Goal: Obtain resource: Obtain resource

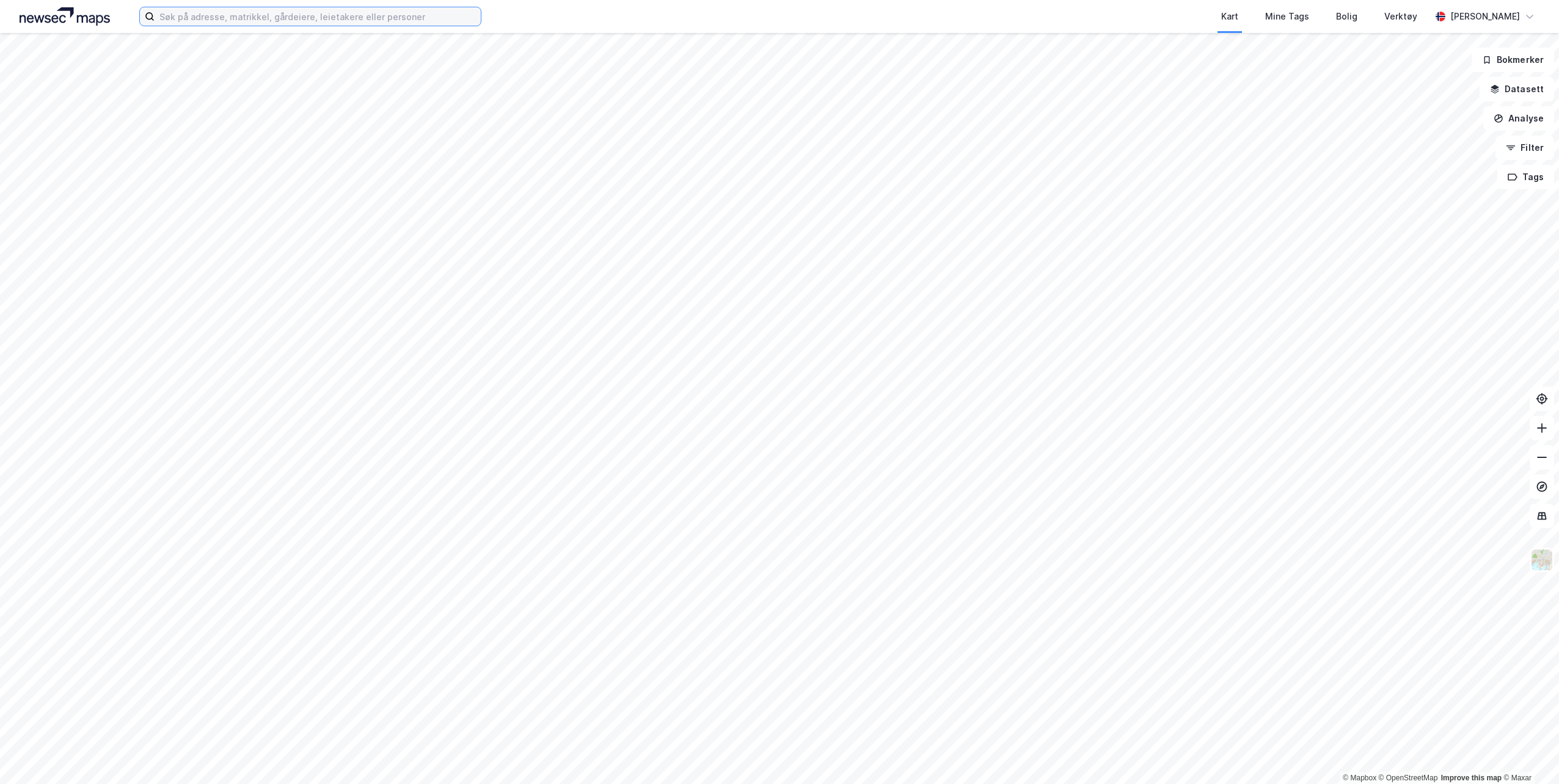
click at [285, 20] on input at bounding box center [318, 17] width 326 height 18
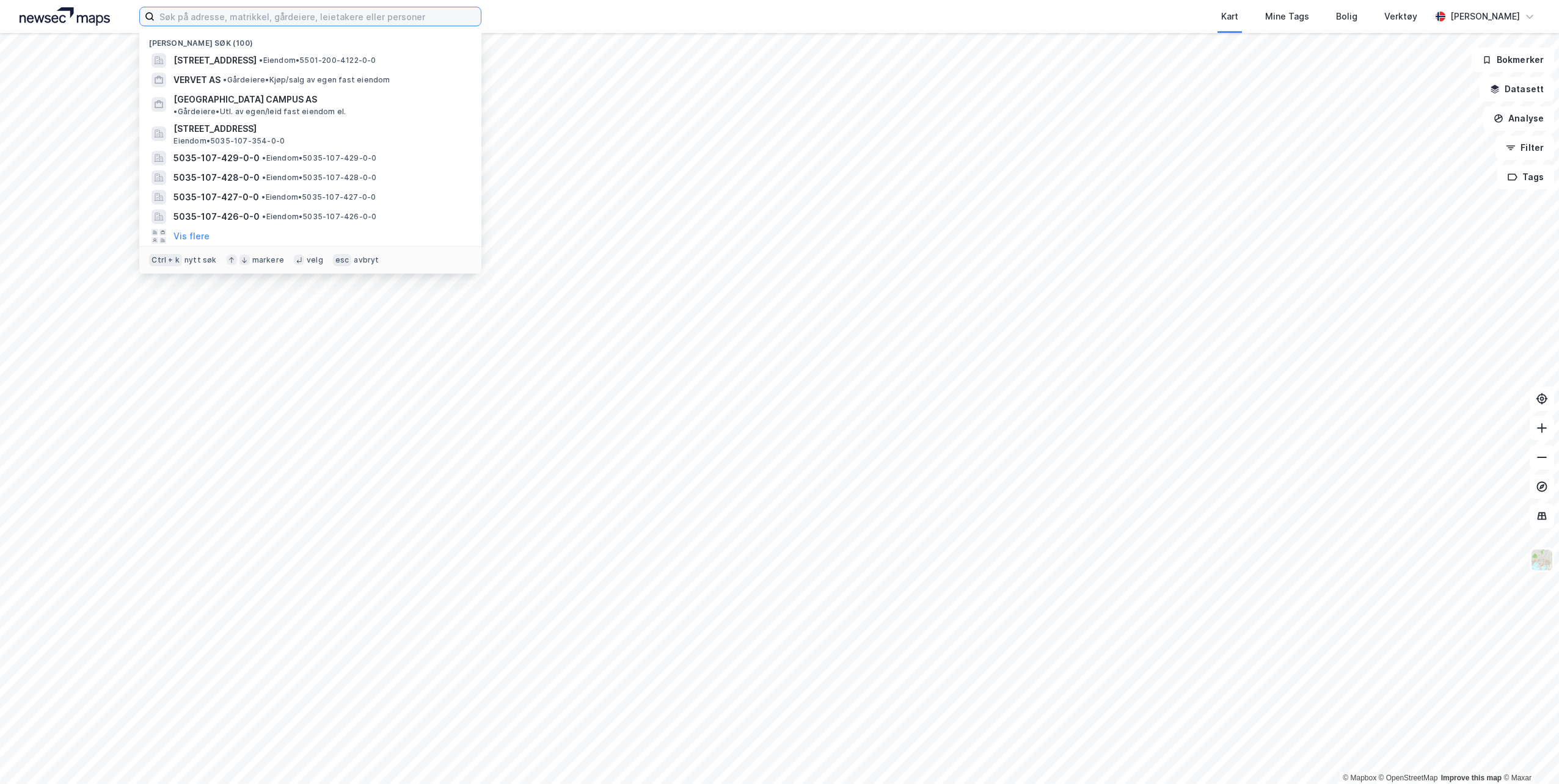
paste input "Landgangen 3"
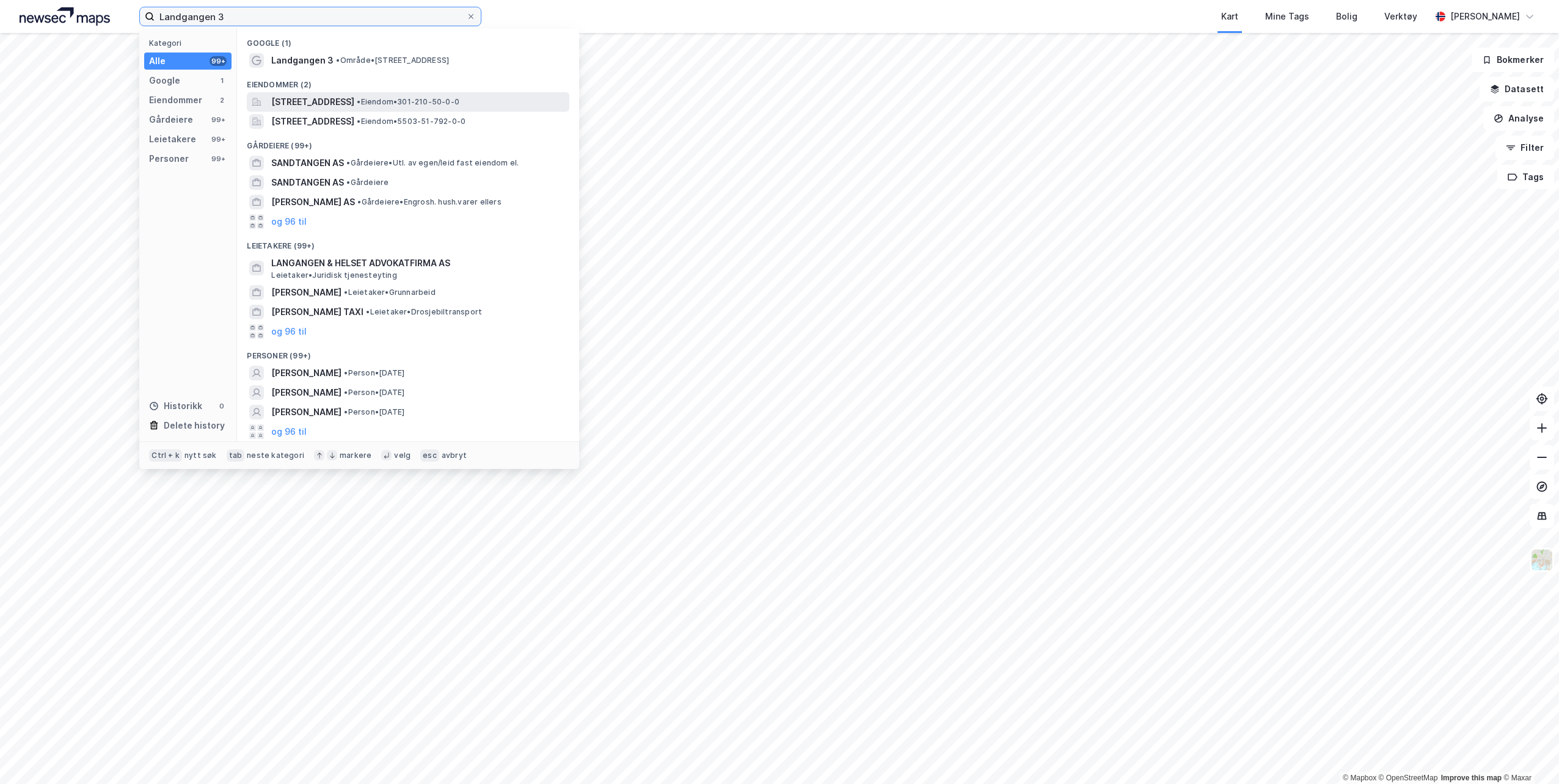
type input "Landgangen 3"
click at [355, 100] on span "[STREET_ADDRESS]" at bounding box center [313, 102] width 83 height 15
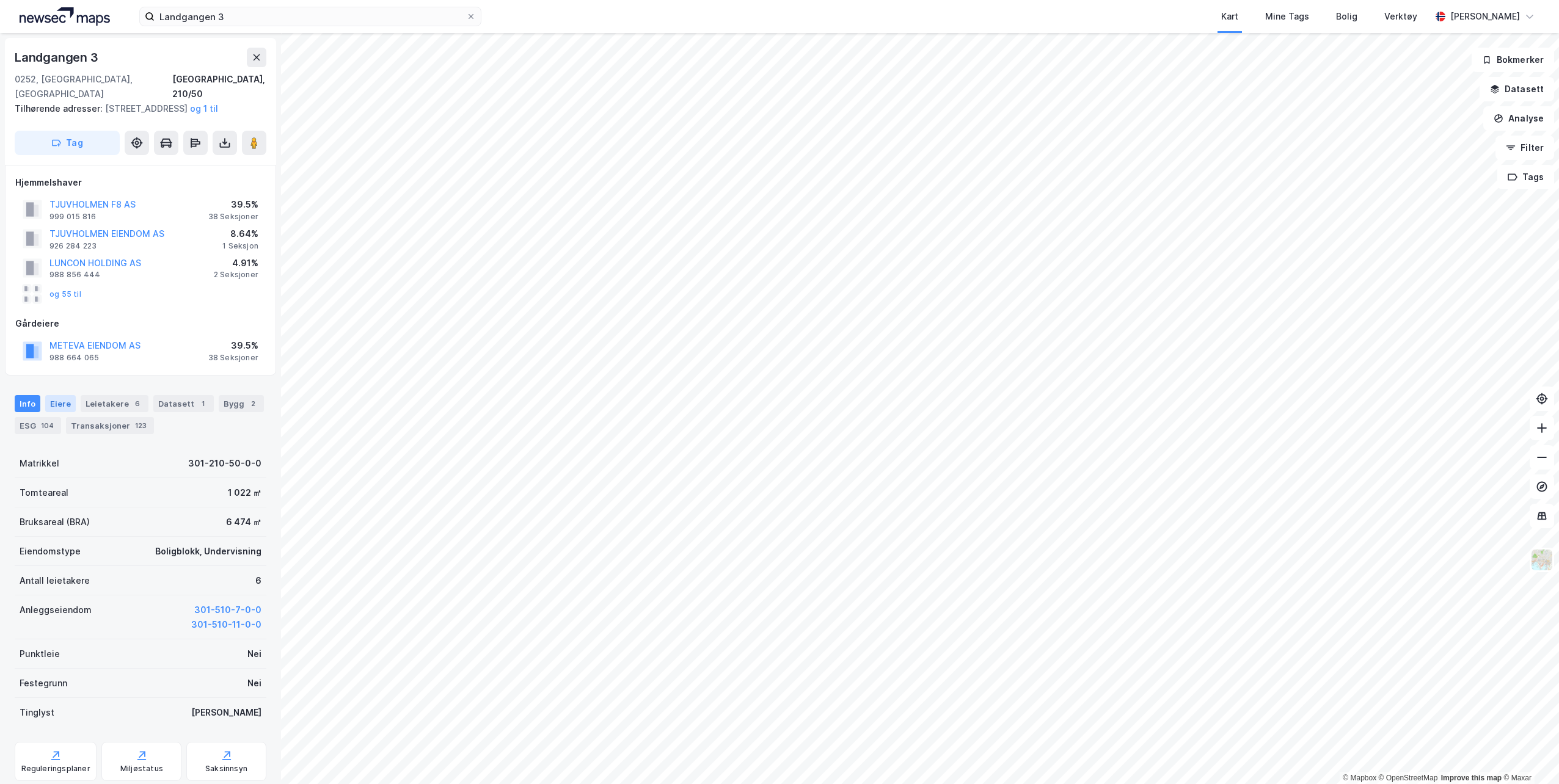
click at [57, 401] on div "Eiere" at bounding box center [60, 404] width 31 height 17
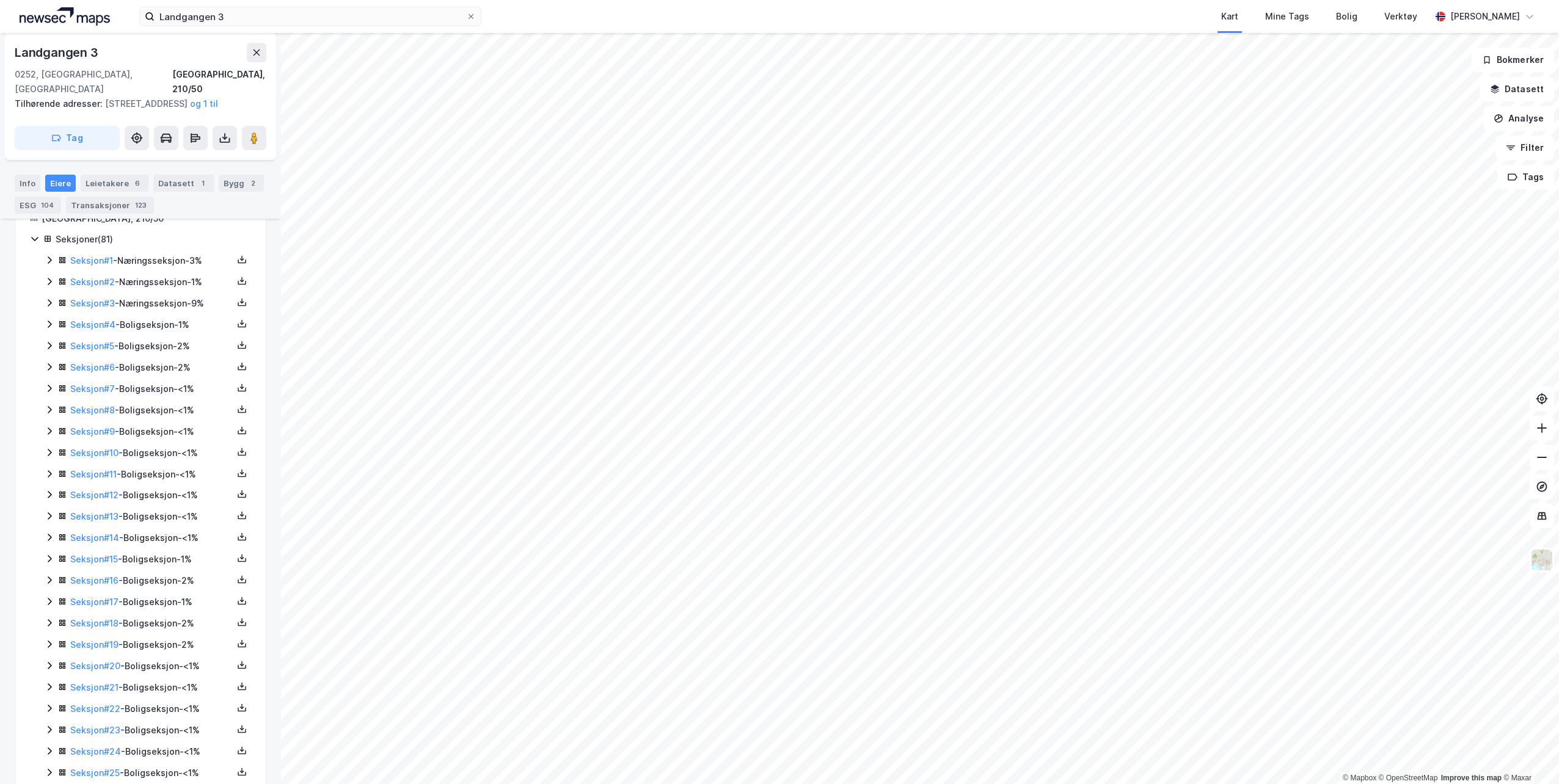
scroll to position [208, 0]
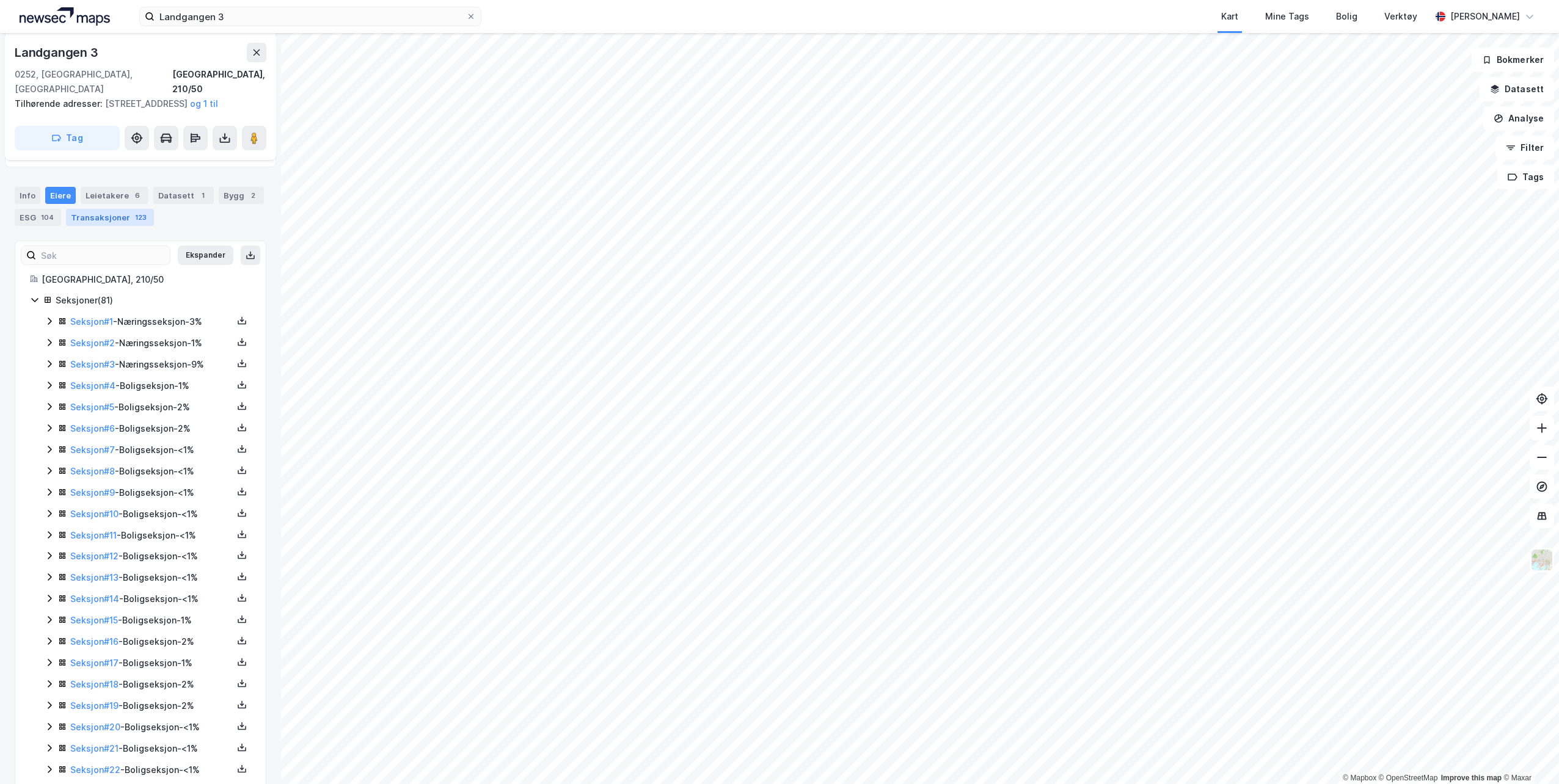
click at [109, 217] on div "Transaksjoner 123" at bounding box center [110, 217] width 88 height 17
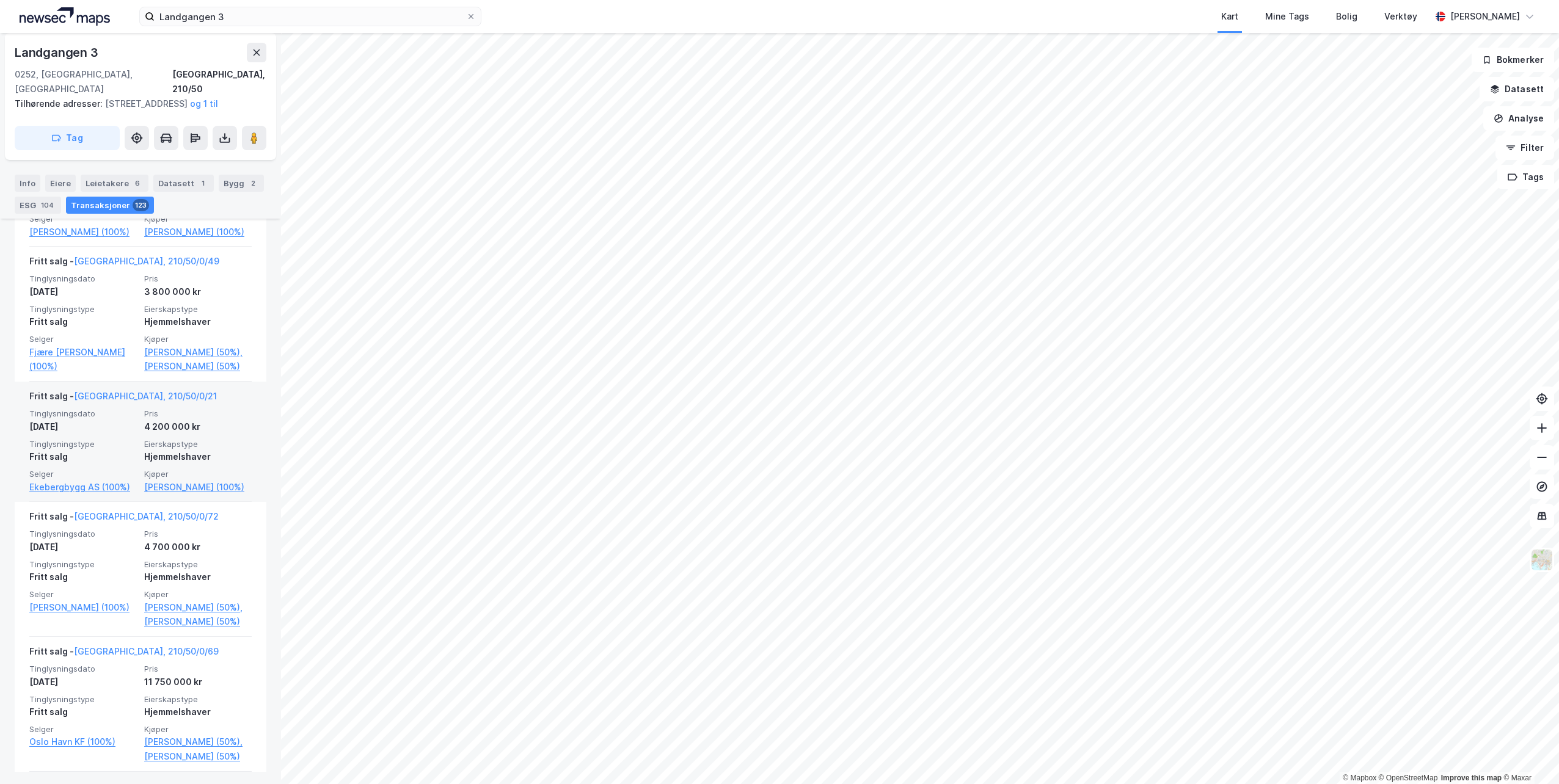
scroll to position [11207, 0]
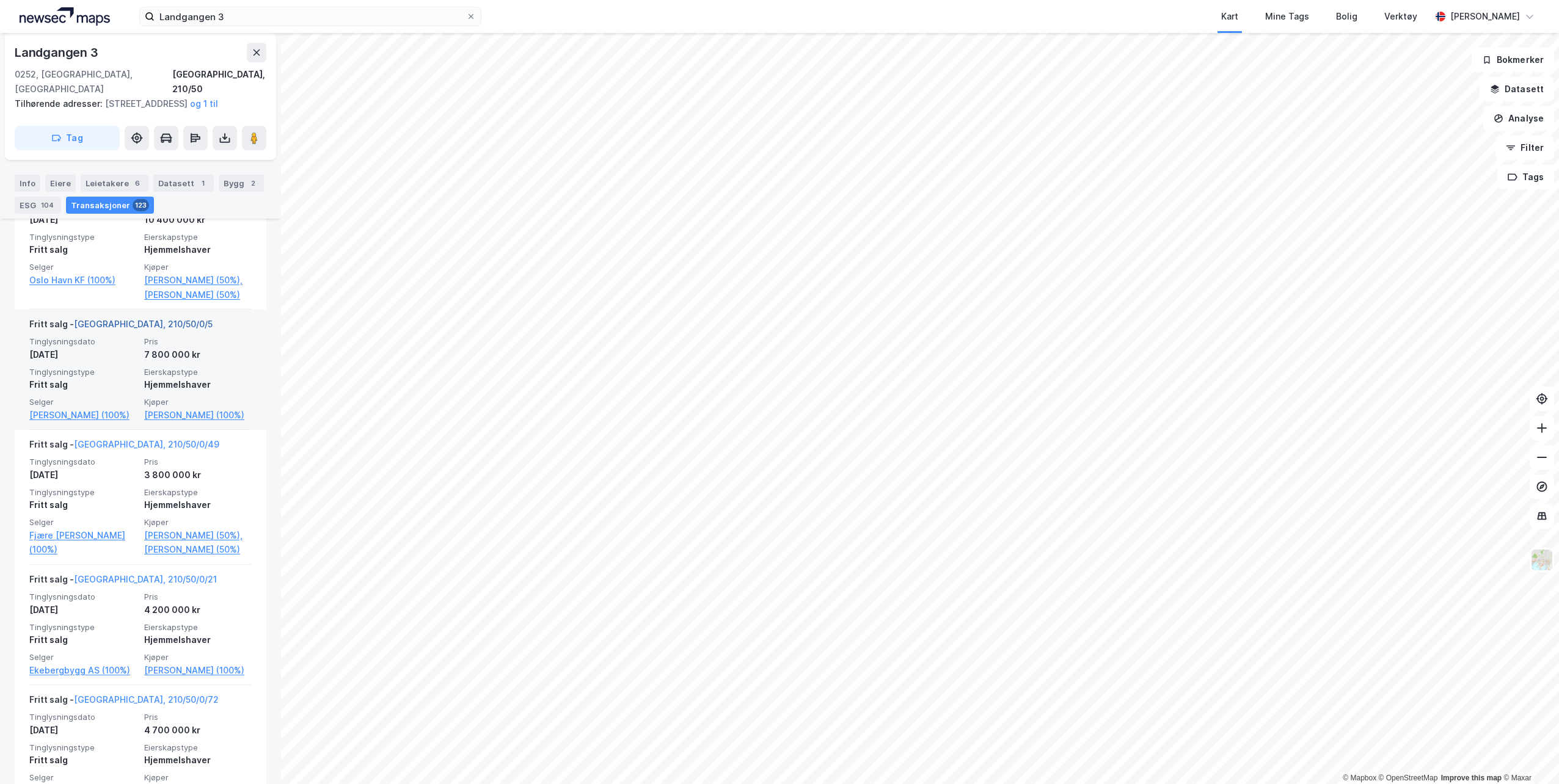
click at [111, 329] on link "[GEOGRAPHIC_DATA], 210/50/0/5" at bounding box center [143, 324] width 138 height 10
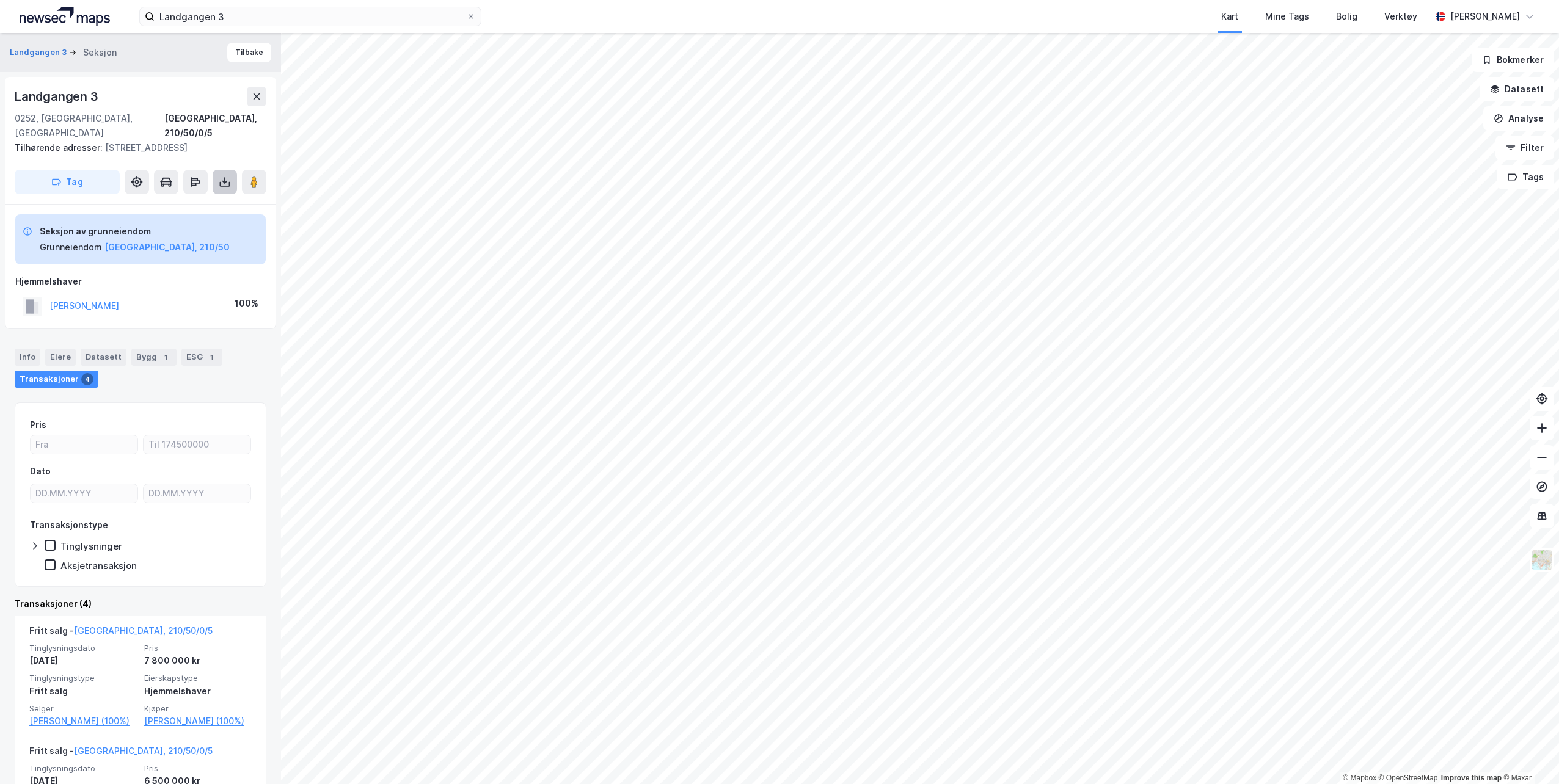
click at [215, 182] on button at bounding box center [225, 182] width 25 height 25
click at [183, 207] on div "Last ned grunnbok" at bounding box center [164, 207] width 71 height 10
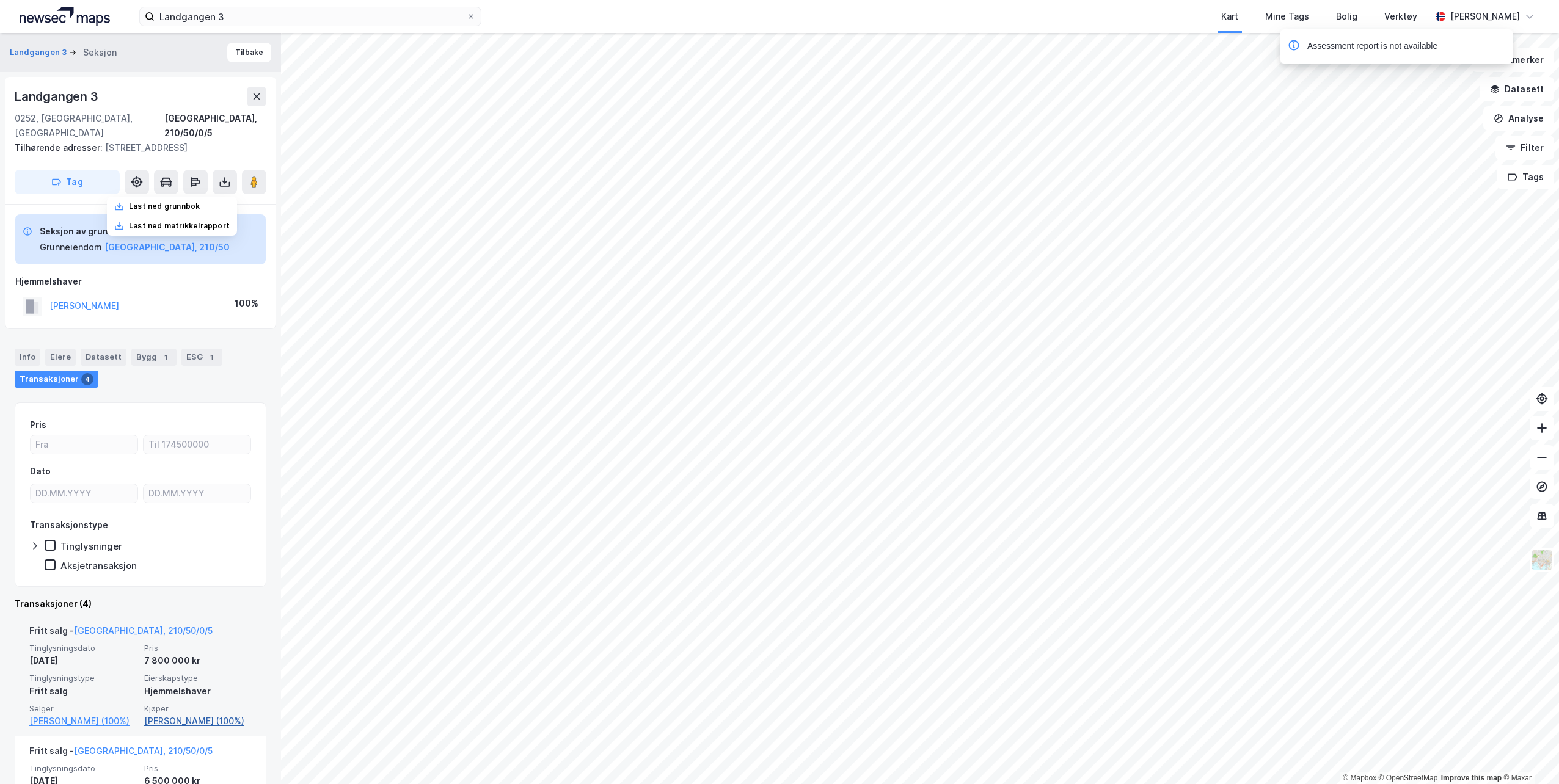
click at [194, 722] on link "[PERSON_NAME] (100%)" at bounding box center [198, 721] width 108 height 15
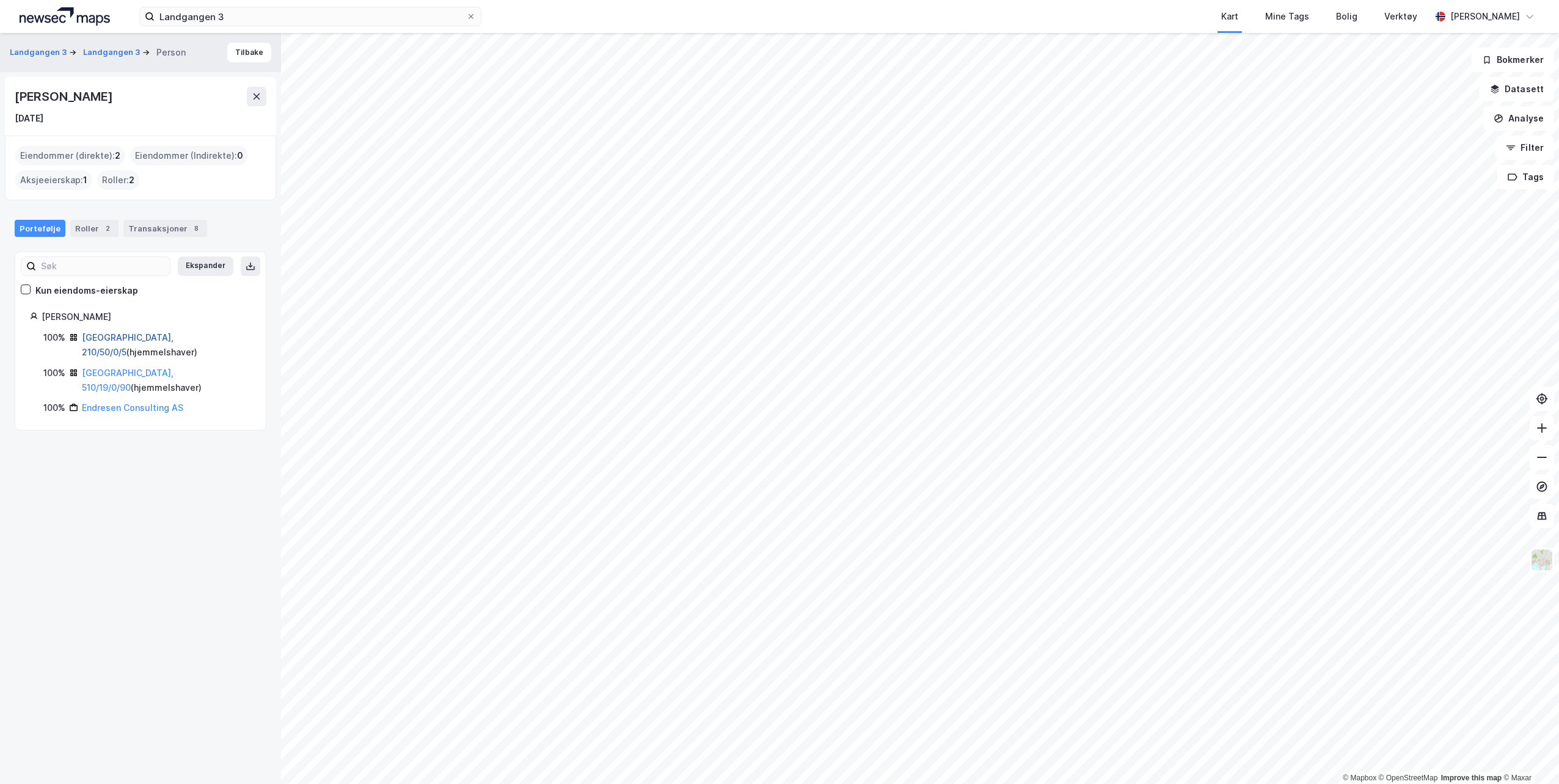
click at [114, 338] on link "[GEOGRAPHIC_DATA], 210/50/0/5" at bounding box center [127, 345] width 92 height 25
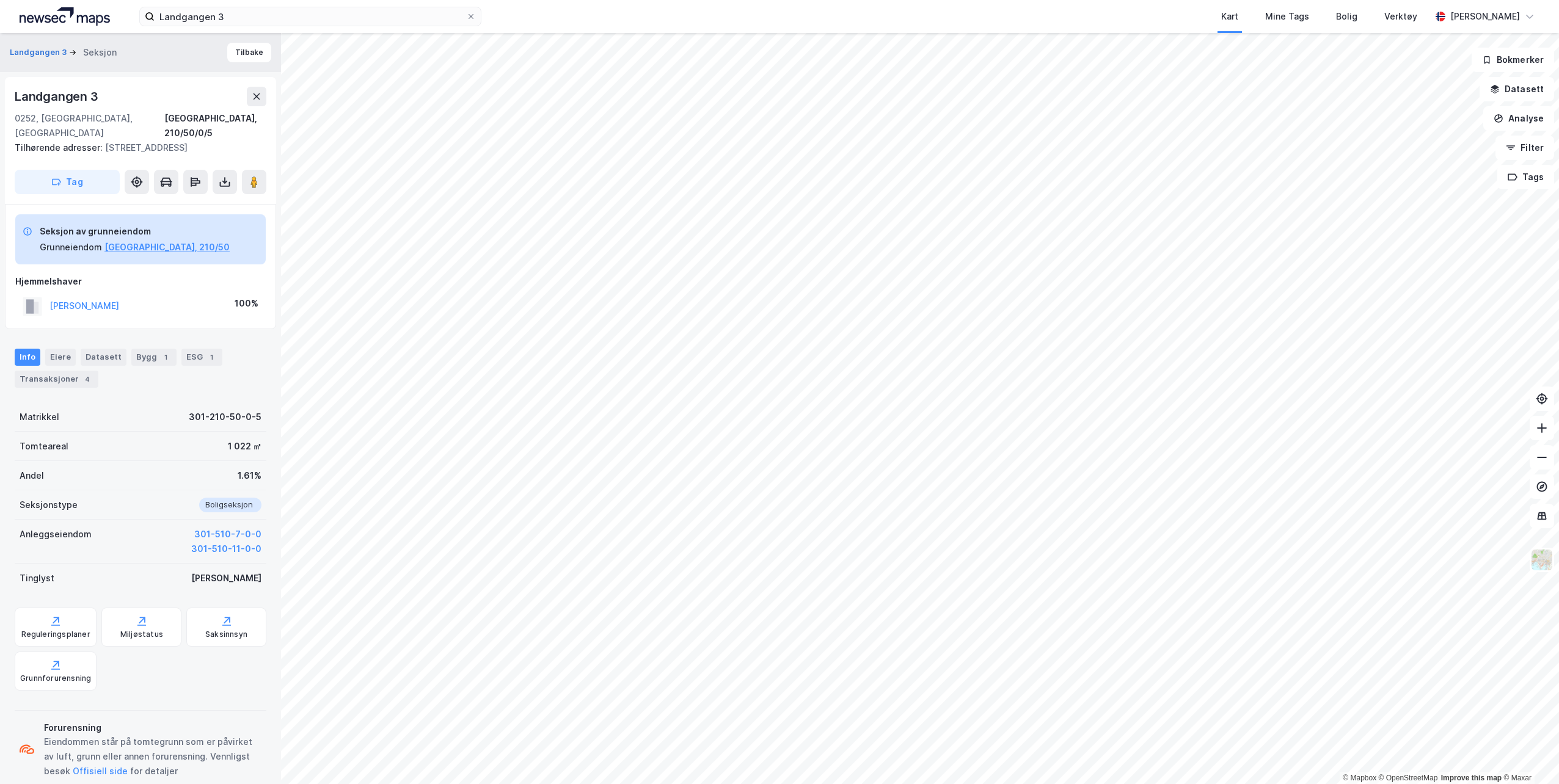
scroll to position [1, 0]
click at [216, 179] on button at bounding box center [225, 182] width 25 height 25
click at [168, 204] on div "Last ned grunnbok" at bounding box center [164, 206] width 71 height 10
click at [182, 202] on div "Last ned grunnbok" at bounding box center [164, 206] width 71 height 10
click at [142, 200] on div "Last ned grunnbok" at bounding box center [172, 206] width 130 height 20
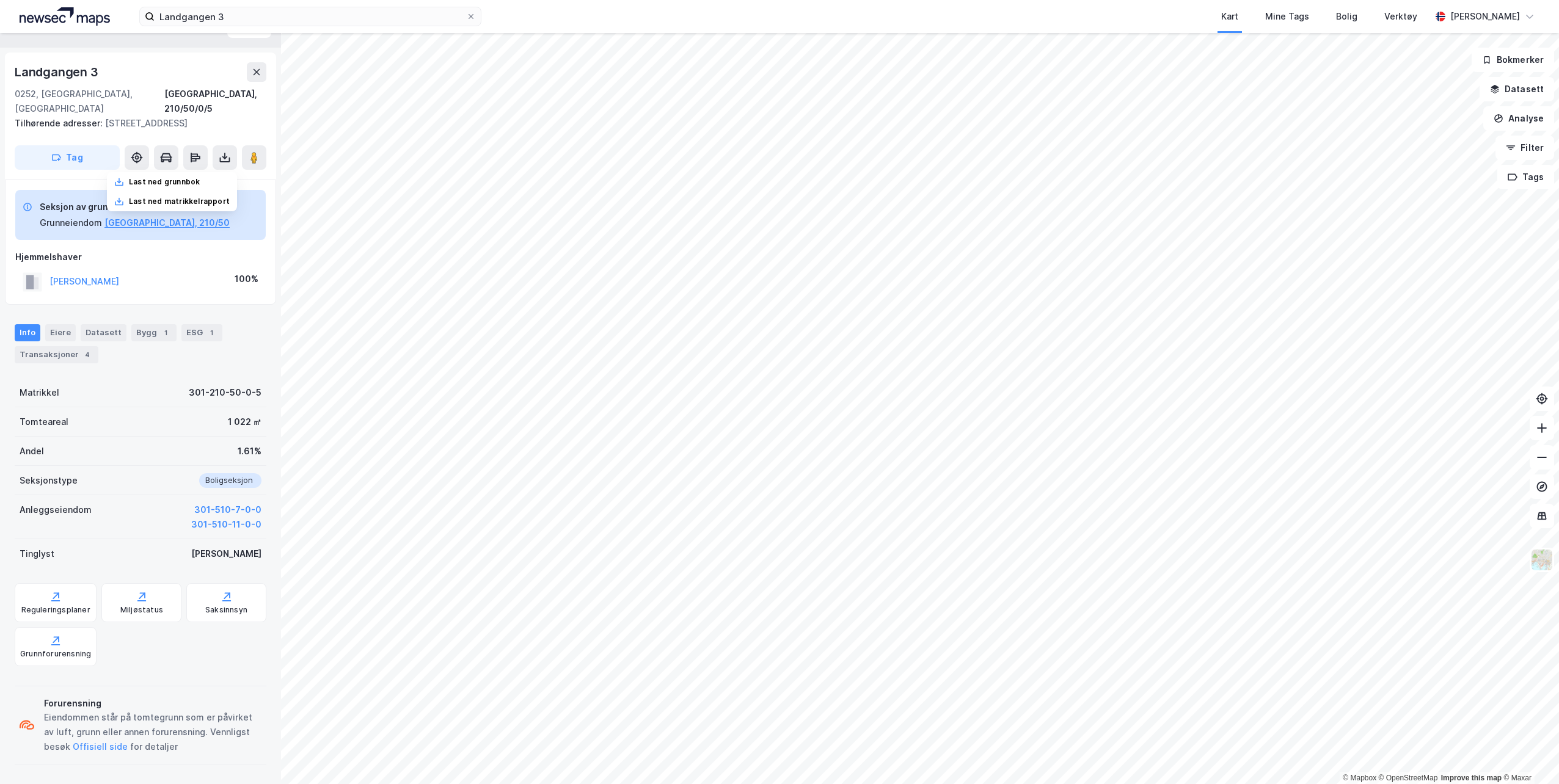
scroll to position [0, 0]
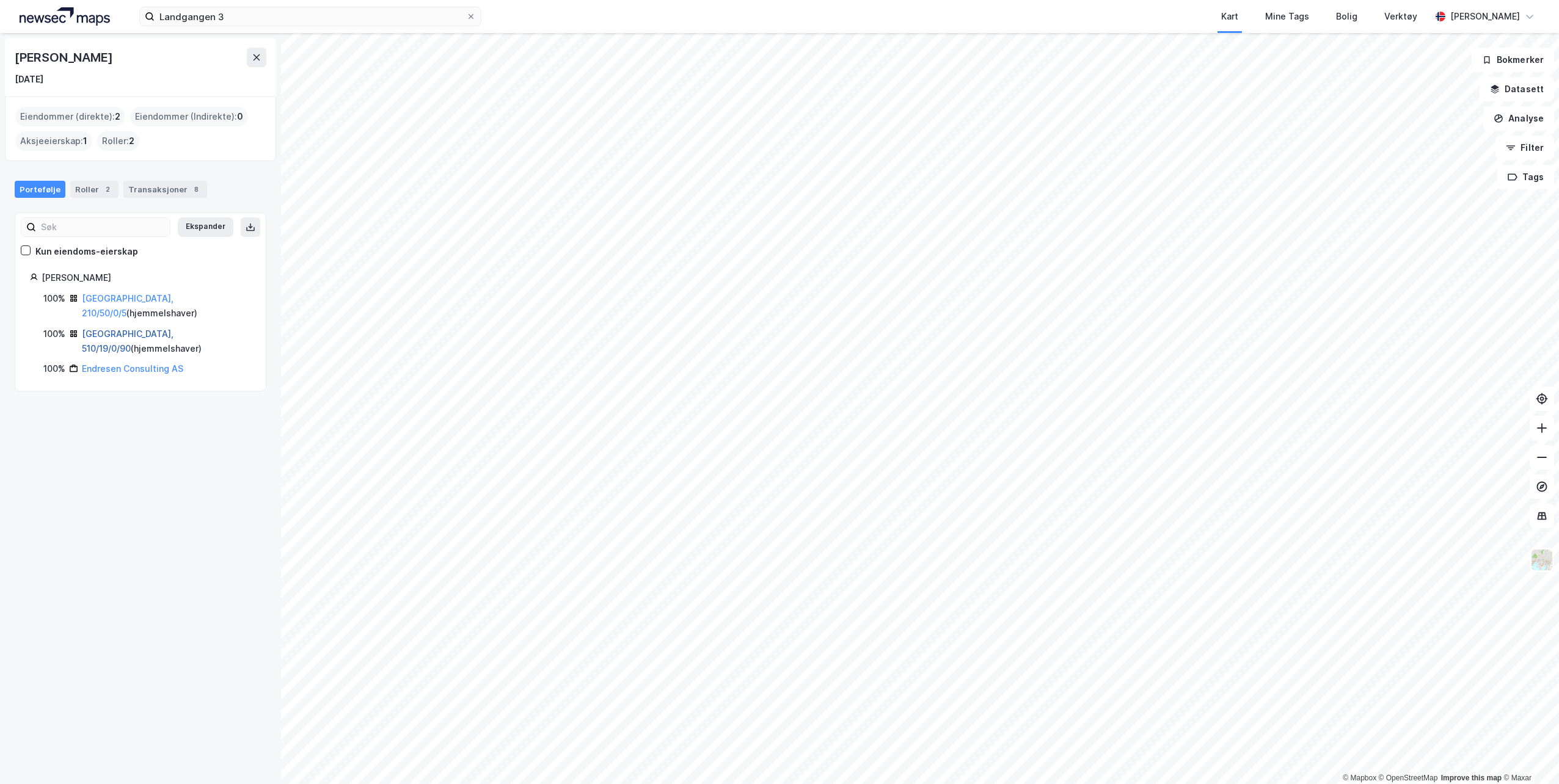
click at [122, 329] on link "[GEOGRAPHIC_DATA], 510/19/0/90" at bounding box center [127, 341] width 92 height 25
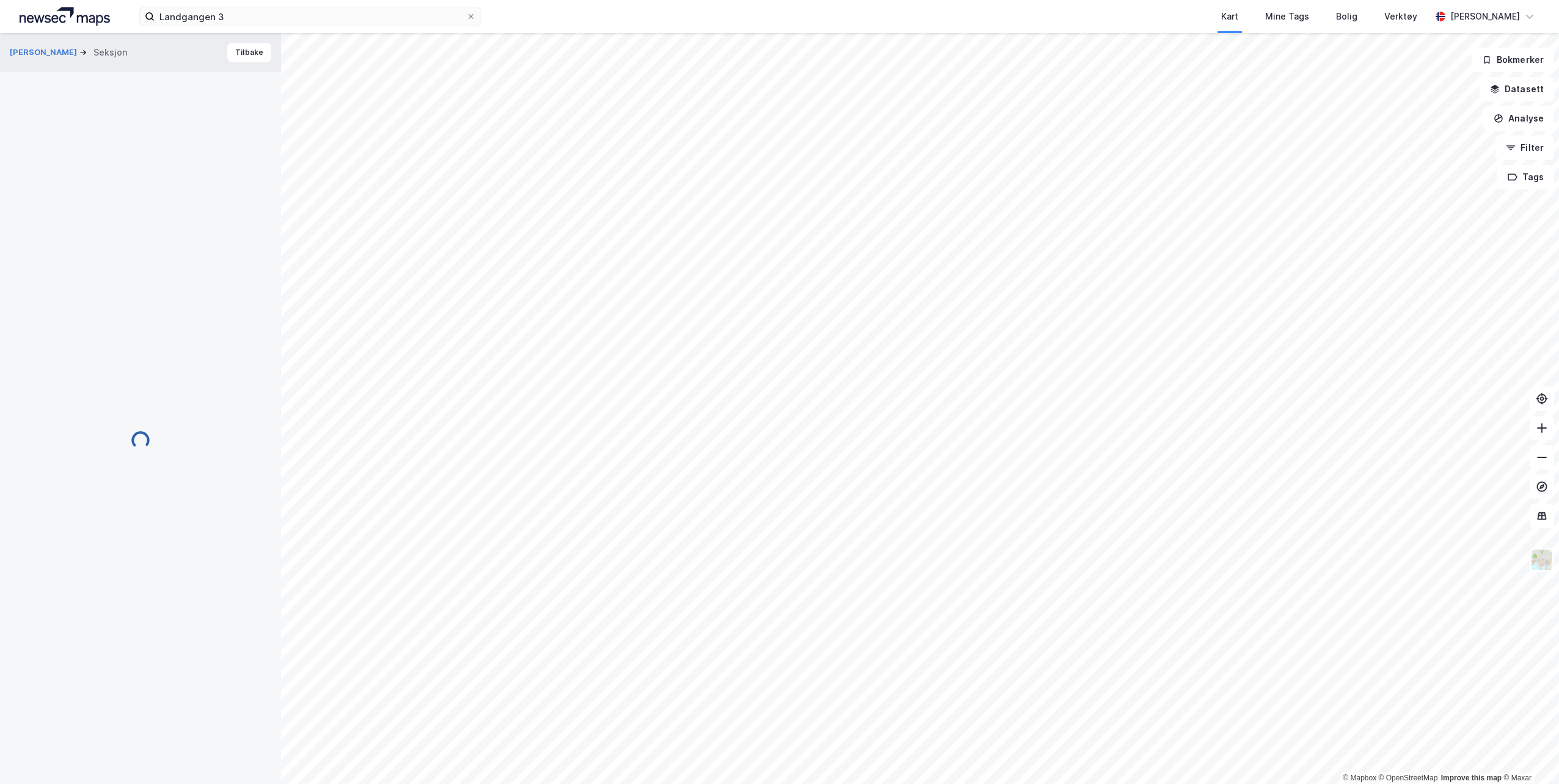
scroll to position [1, 0]
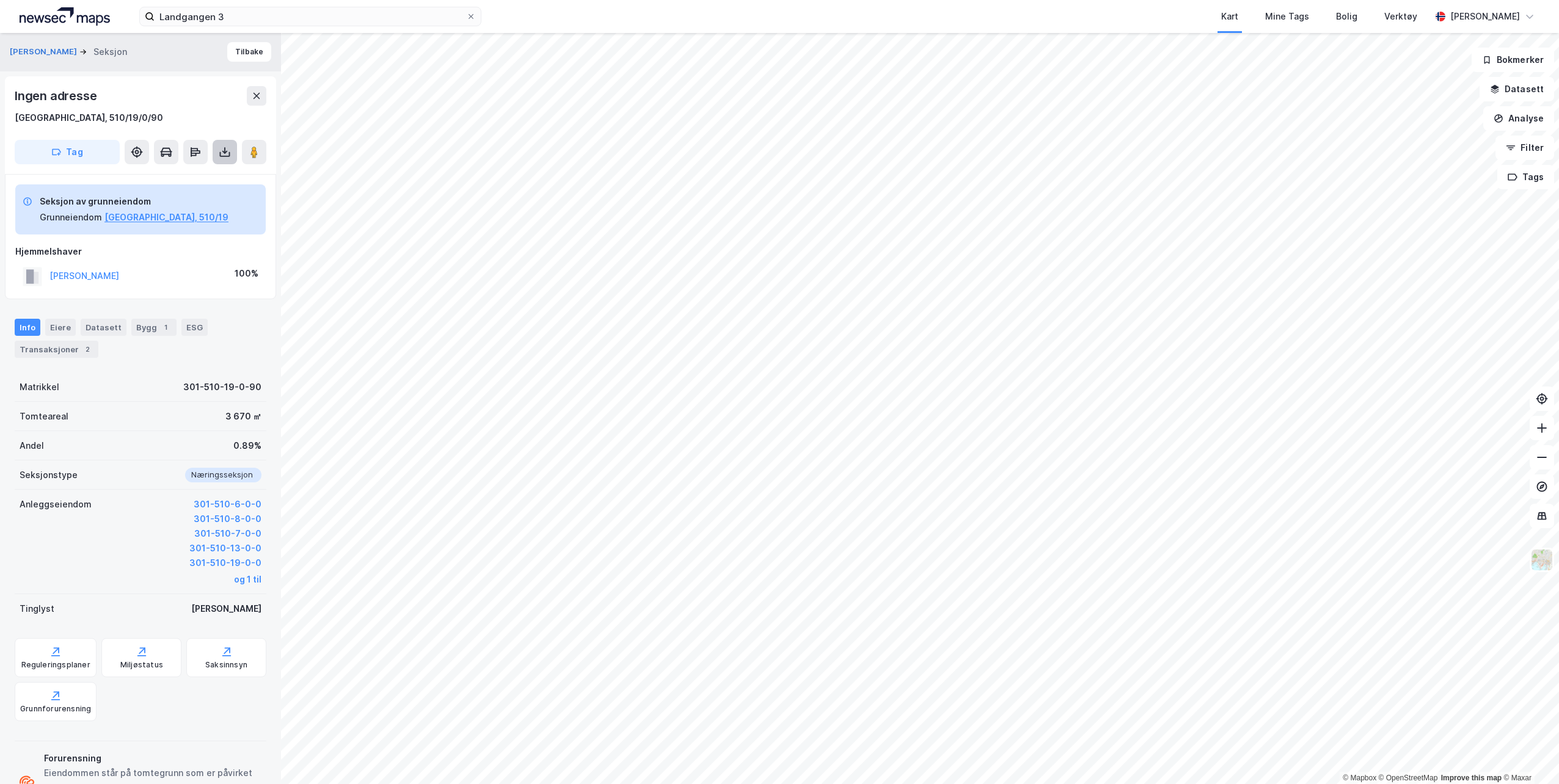
click at [225, 149] on icon at bounding box center [225, 152] width 12 height 12
click at [193, 172] on div "Last ned grunnbok" at bounding box center [164, 177] width 71 height 10
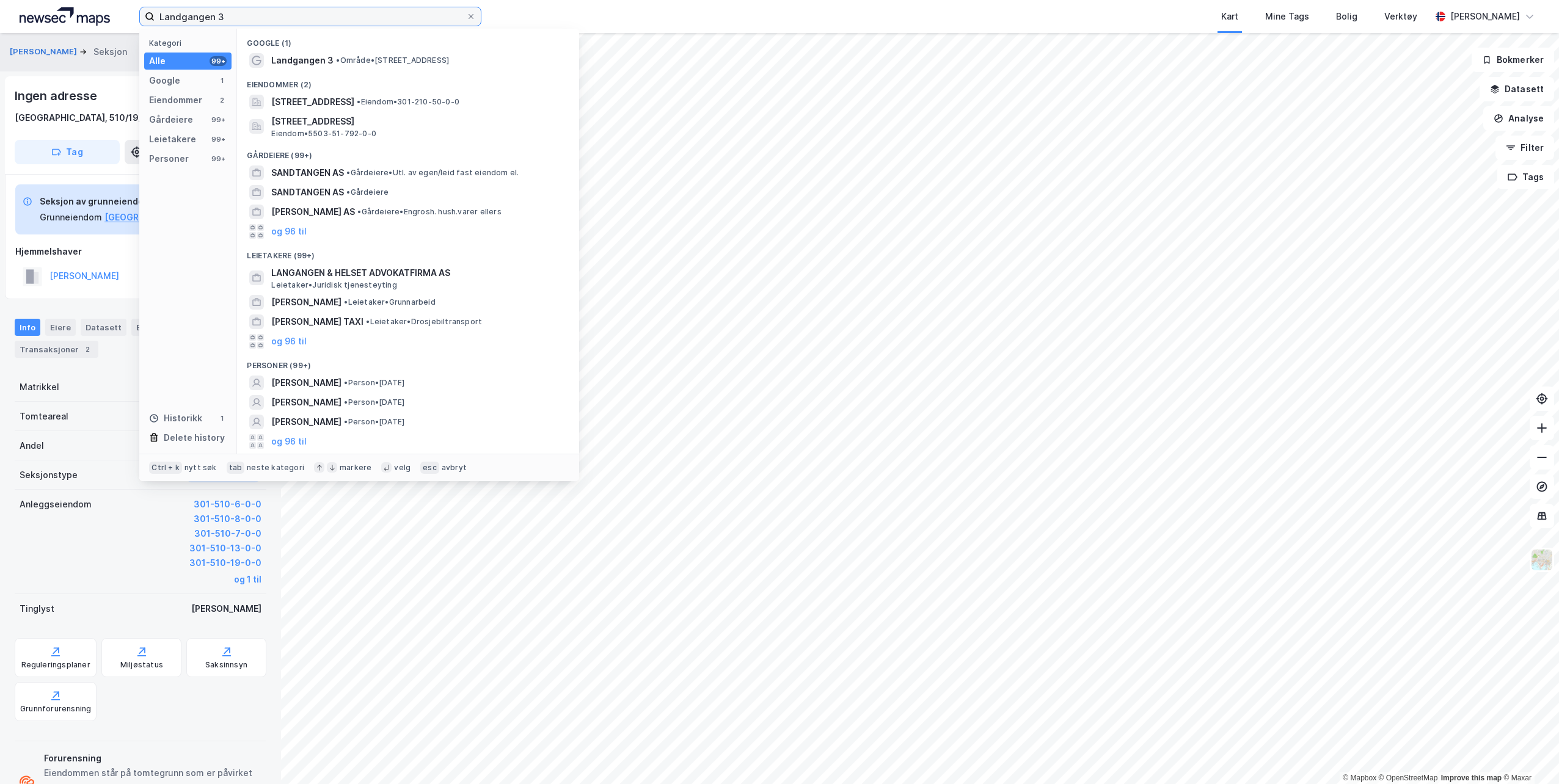
click at [231, 18] on input "Landgangen 3" at bounding box center [310, 17] width 311 height 18
click at [318, 60] on span "Landgangen 3" at bounding box center [302, 60] width 62 height 15
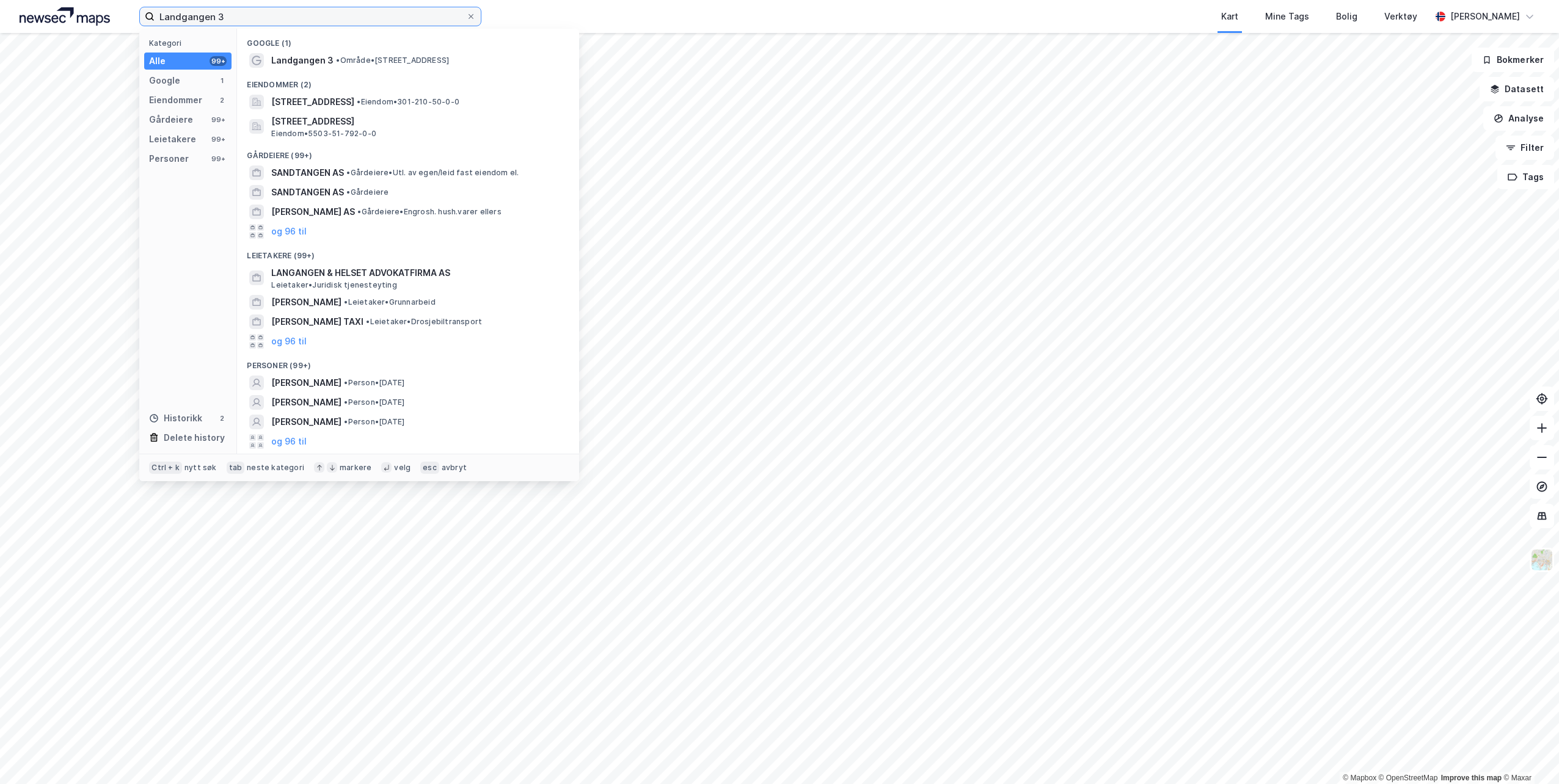
click at [285, 15] on input "Landgangen 3" at bounding box center [310, 17] width 311 height 18
click at [299, 57] on span "Landgangen 3" at bounding box center [302, 60] width 62 height 15
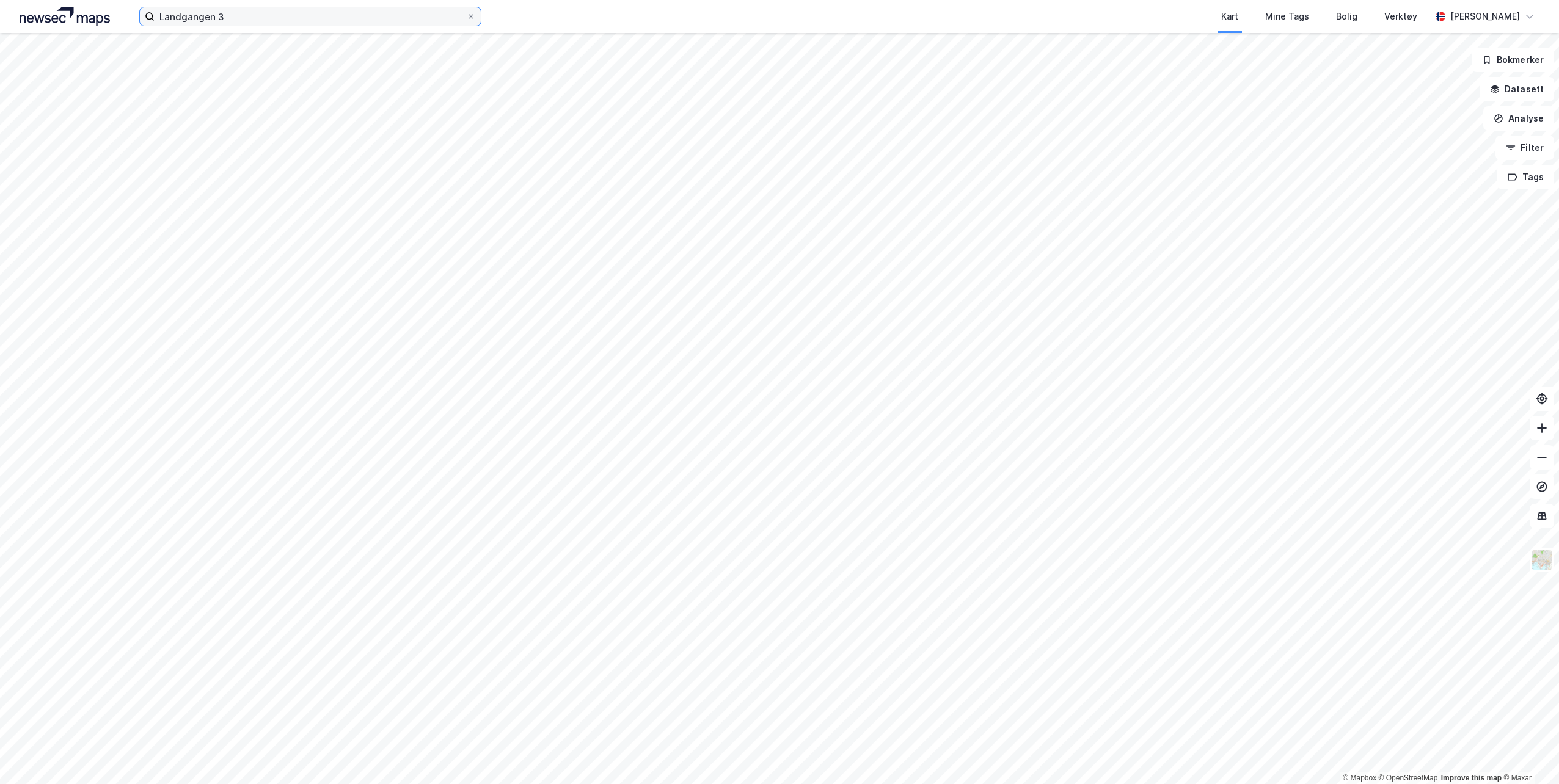
click at [292, 22] on input "Landgangen 3" at bounding box center [310, 17] width 311 height 18
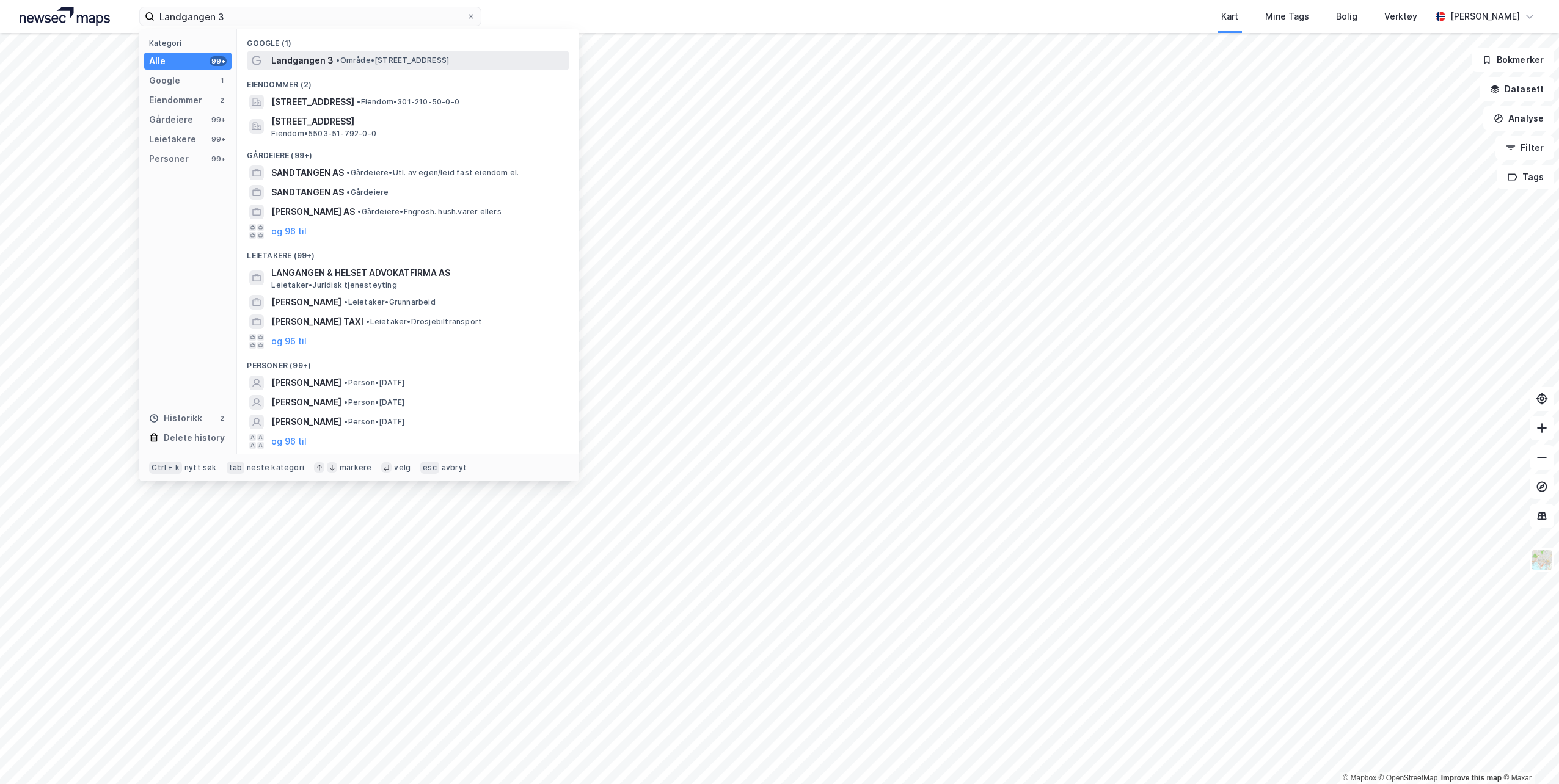
click at [321, 55] on span "Landgangen 3" at bounding box center [302, 60] width 62 height 15
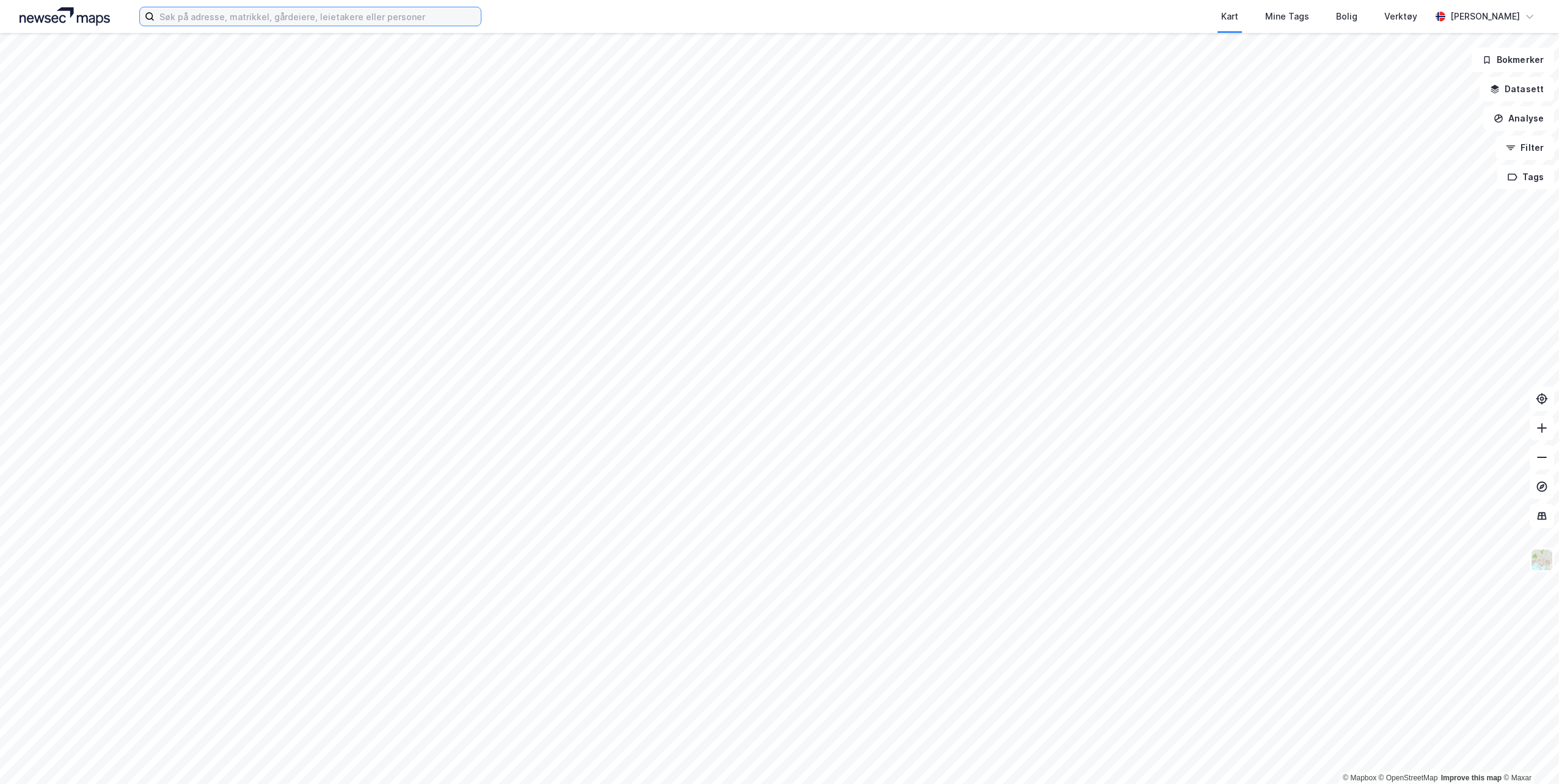
click at [289, 15] on input at bounding box center [318, 17] width 326 height 18
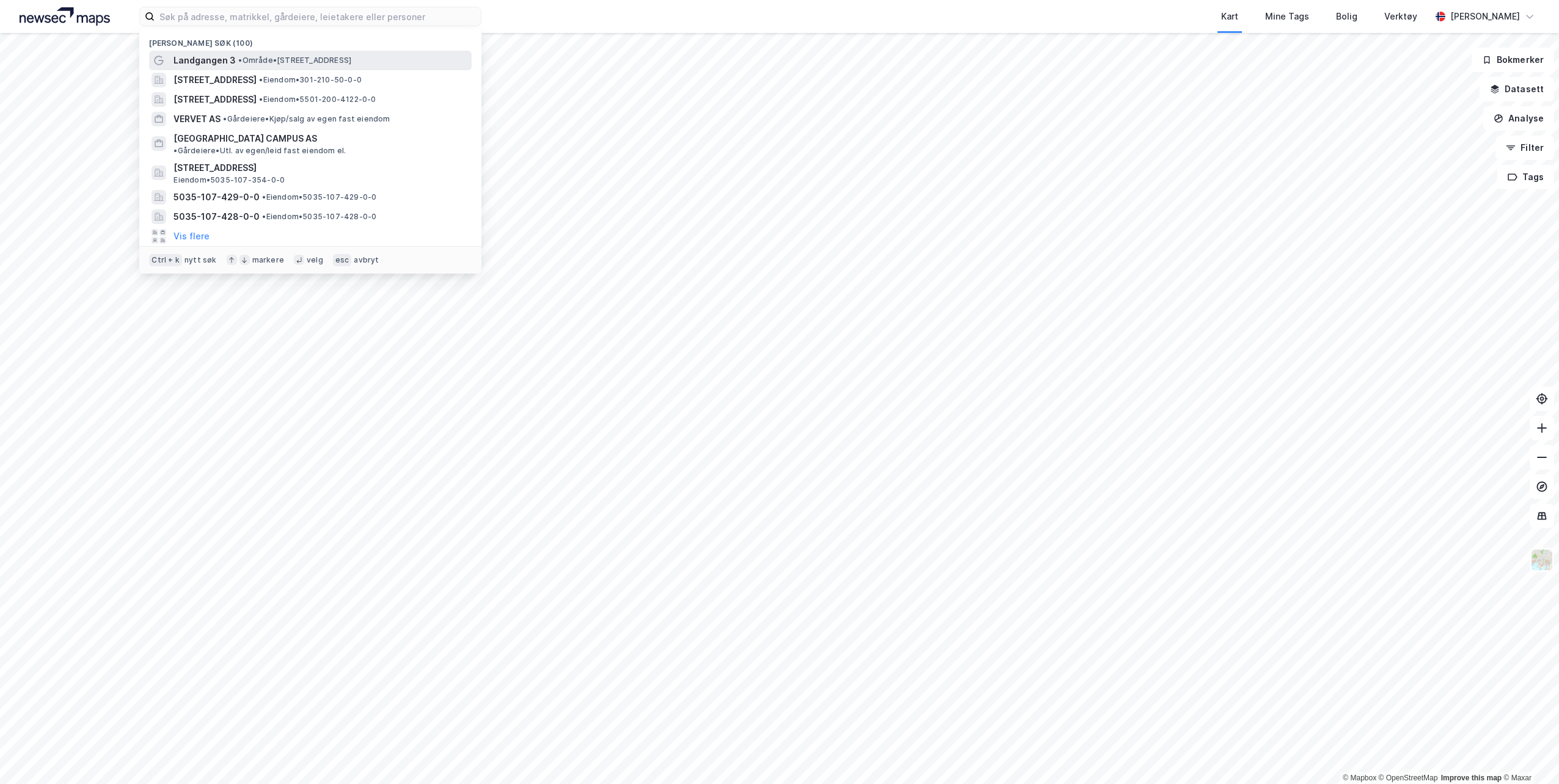
click at [220, 60] on span "Landgangen 3" at bounding box center [204, 60] width 62 height 15
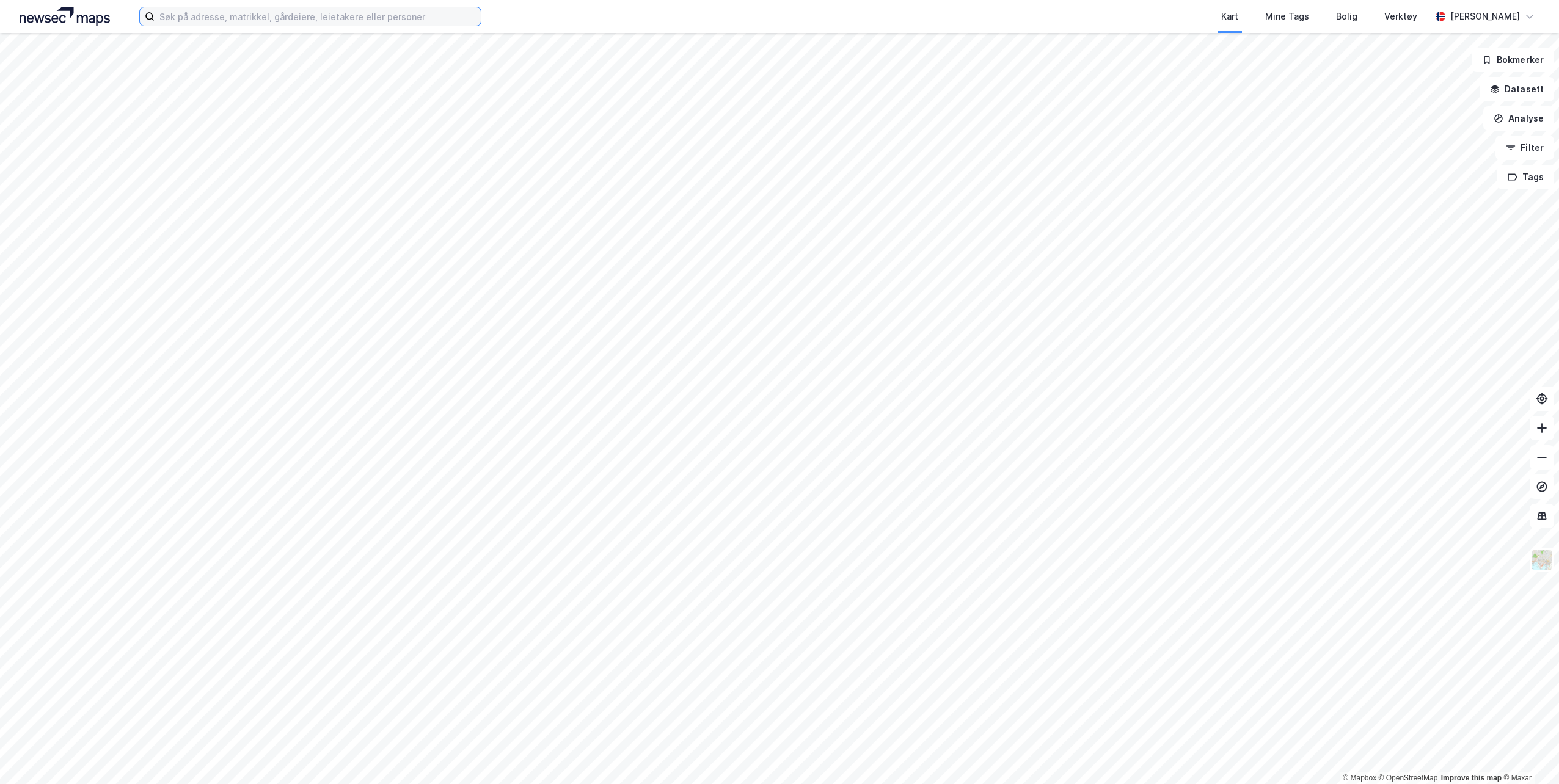
click at [276, 18] on input at bounding box center [318, 17] width 326 height 18
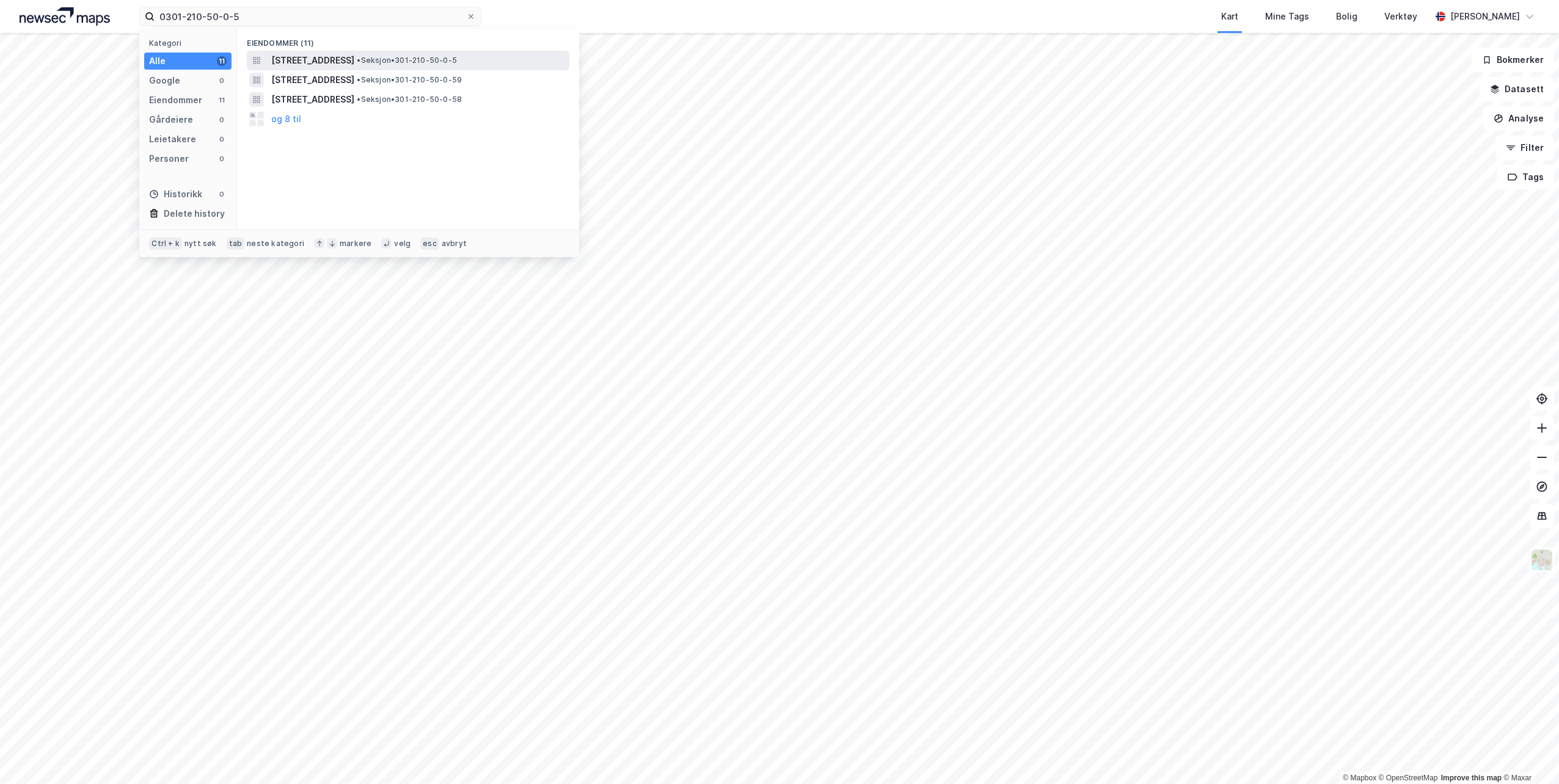
click at [414, 55] on div "Landgangen 3, 0252, OSLO, OSLO • Seksjon • 301-210-50-0-5" at bounding box center [419, 60] width 295 height 15
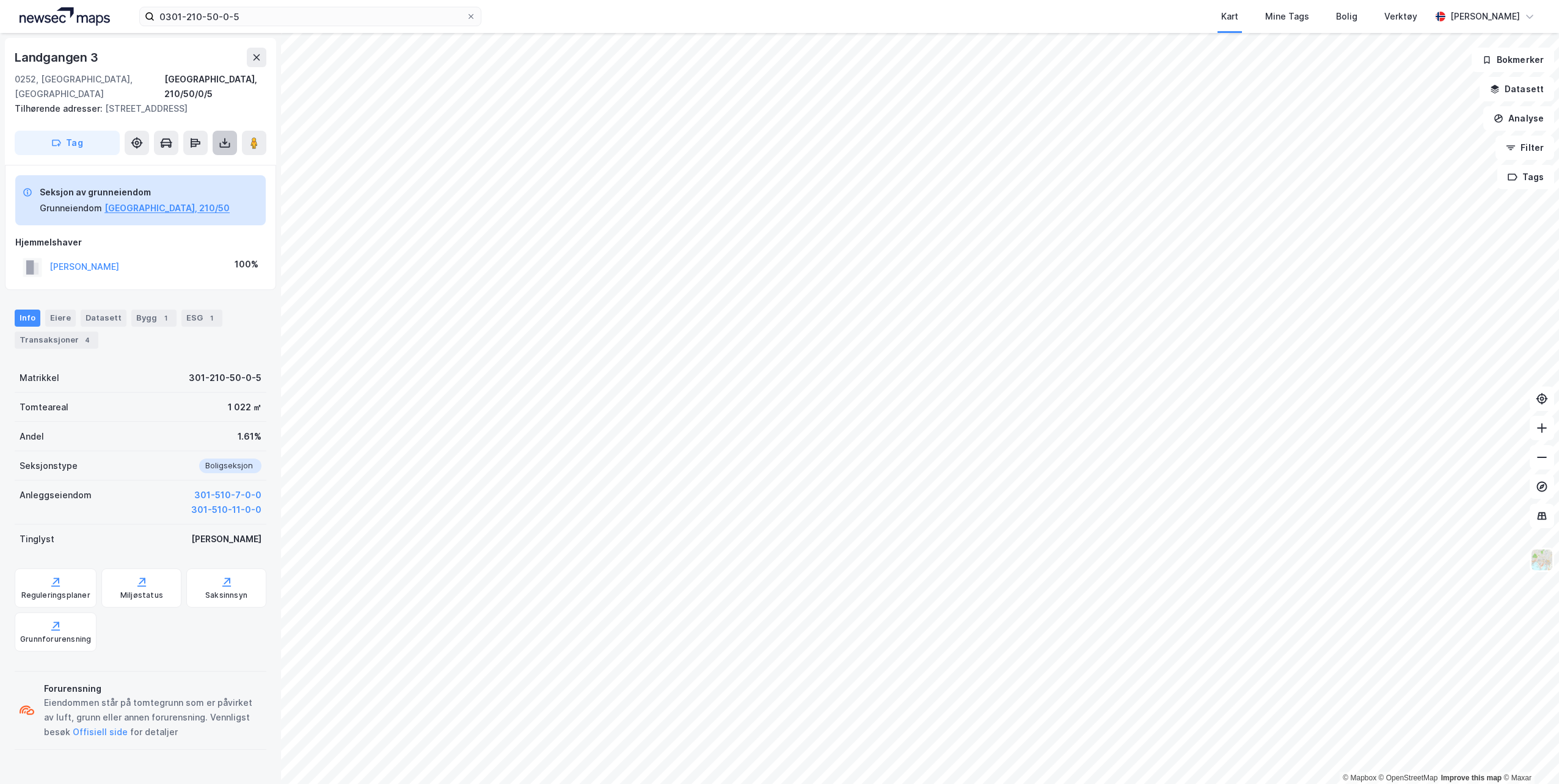
click at [226, 140] on icon at bounding box center [225, 143] width 12 height 12
click at [200, 164] on div "Last ned grunnbok" at bounding box center [164, 167] width 71 height 10
click at [289, 14] on input "0301-210-50-0-5" at bounding box center [310, 17] width 311 height 18
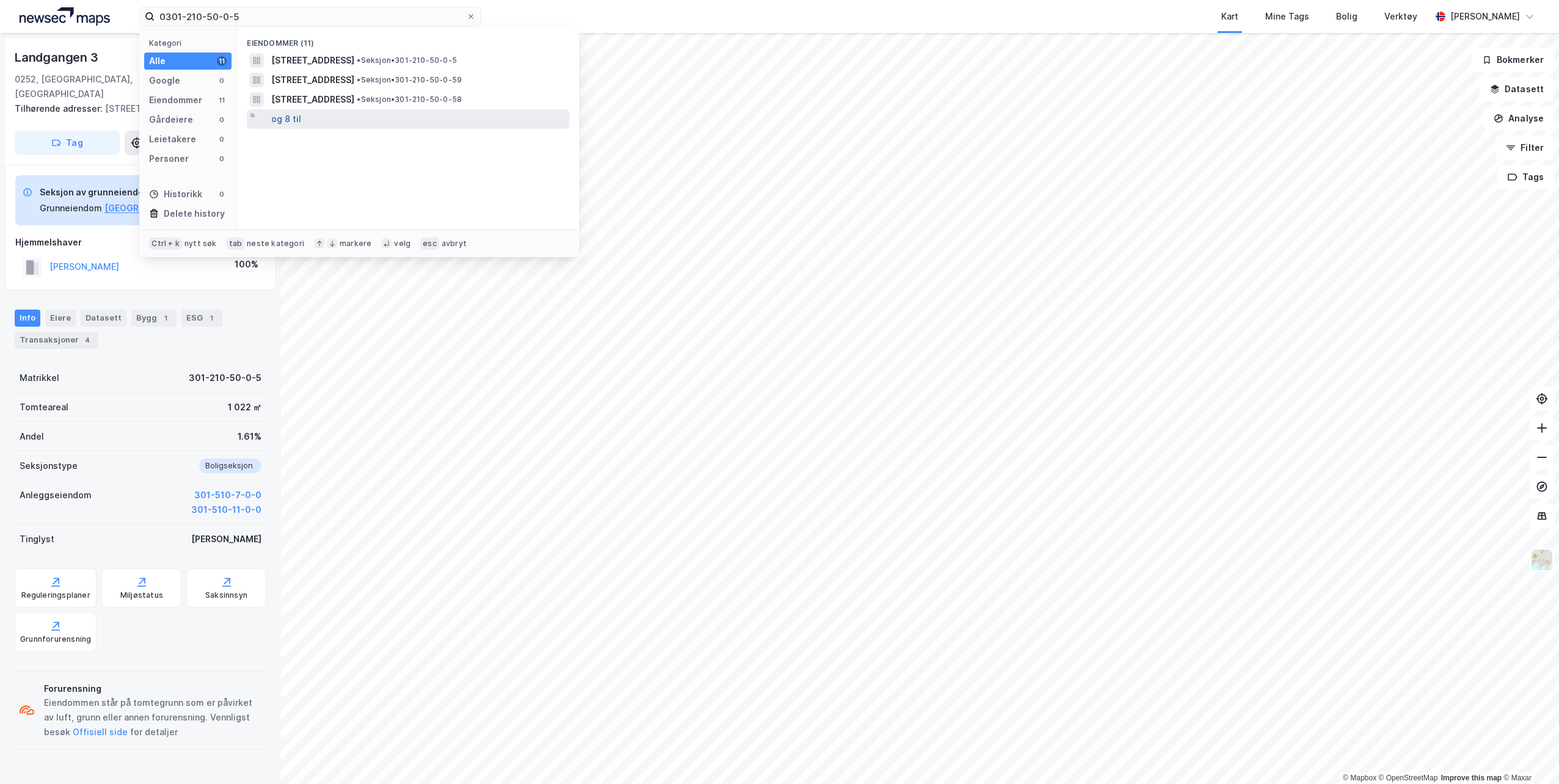
click at [291, 119] on button "og 8 til" at bounding box center [286, 119] width 30 height 15
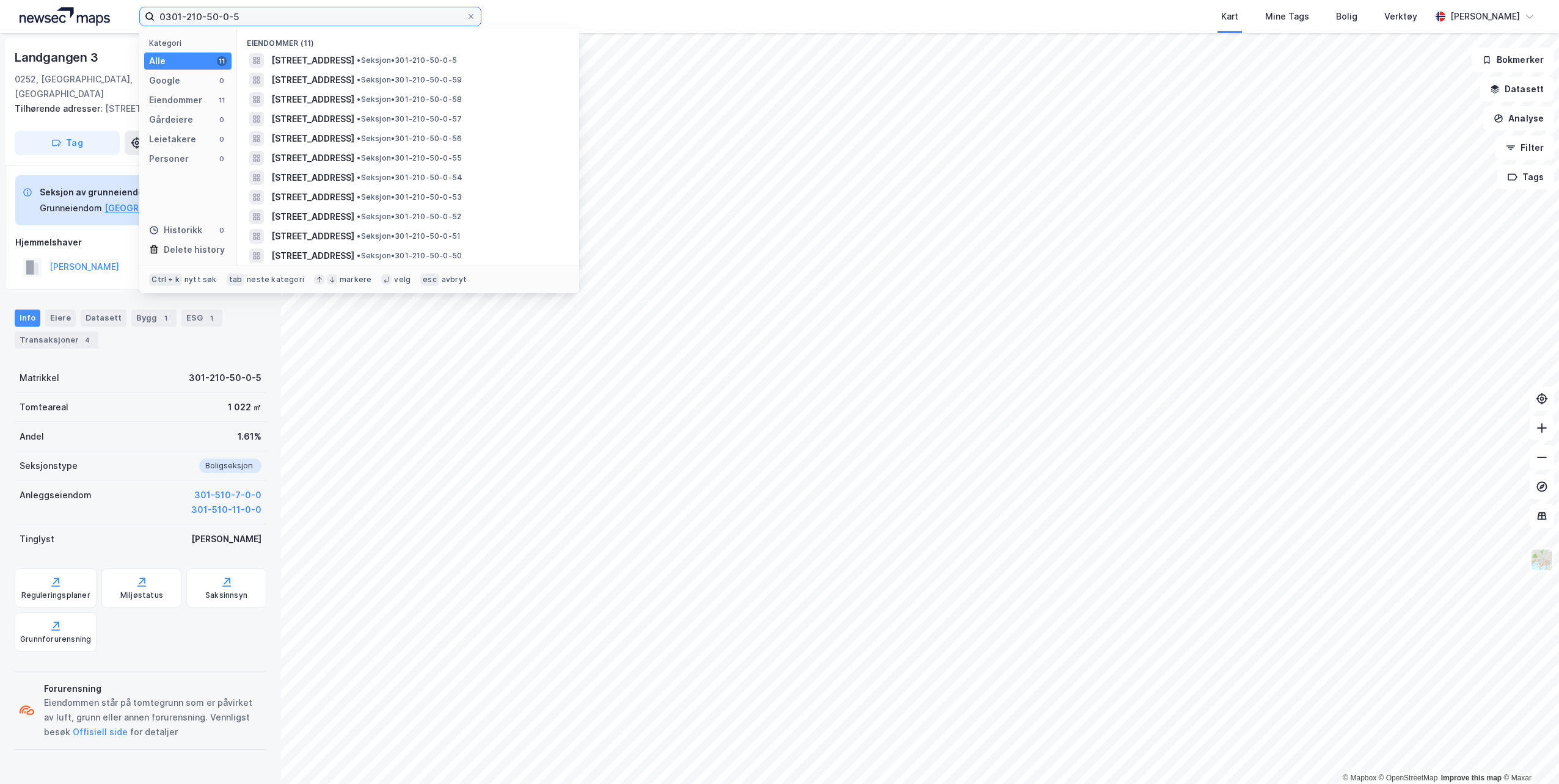
drag, startPoint x: 255, startPoint y: 16, endPoint x: 31, endPoint y: 30, distance: 224.4
click at [31, 30] on div "0301-210-50-0-5 Kategori Alle 11 Google 0 Eiendommer 11 Gårdeiere 0 Leietakere …" at bounding box center [779, 17] width 1559 height 33
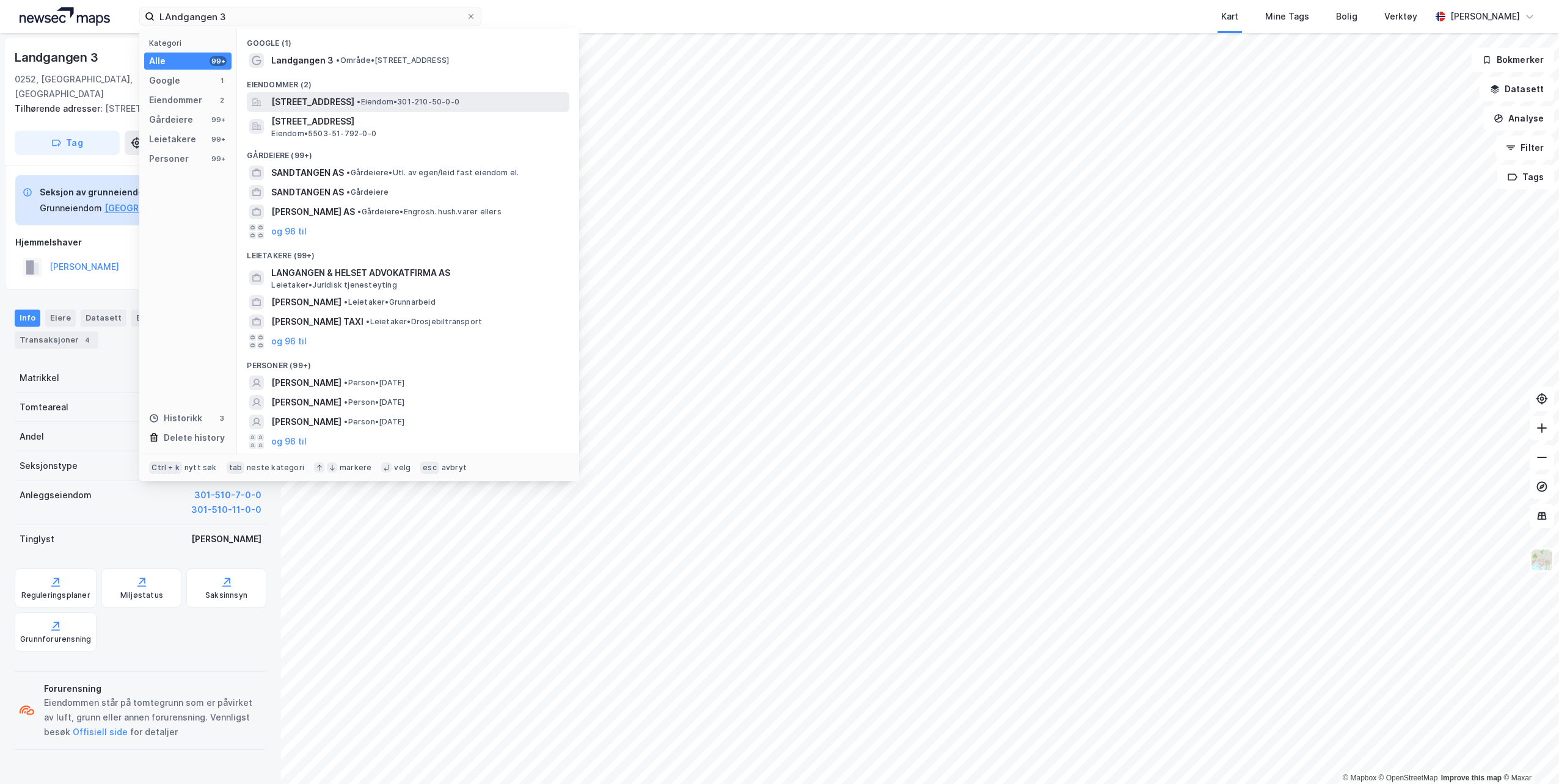
click at [310, 98] on span "[STREET_ADDRESS]" at bounding box center [313, 102] width 83 height 15
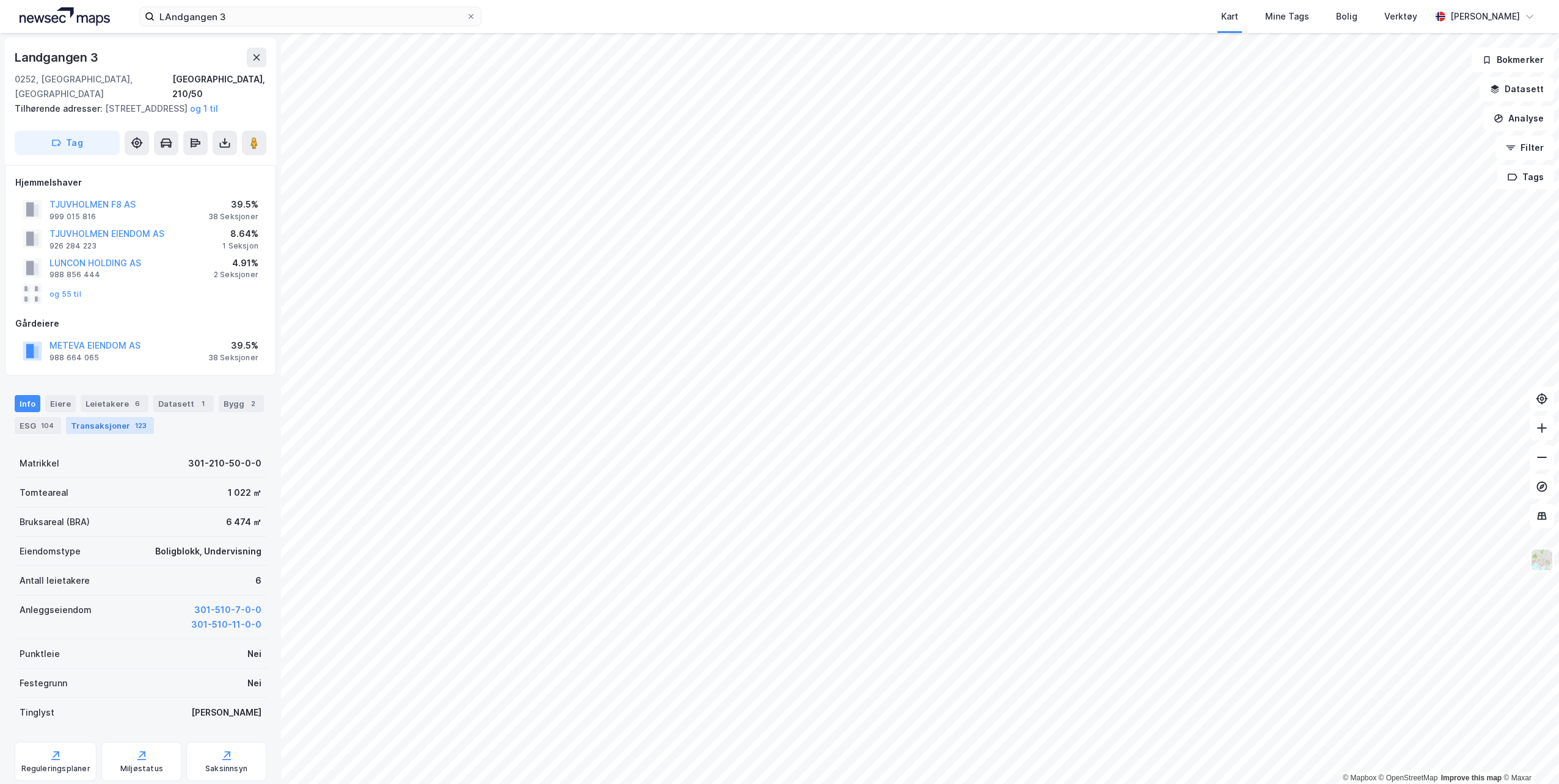
click at [93, 423] on div "Transaksjoner 123" at bounding box center [110, 426] width 88 height 17
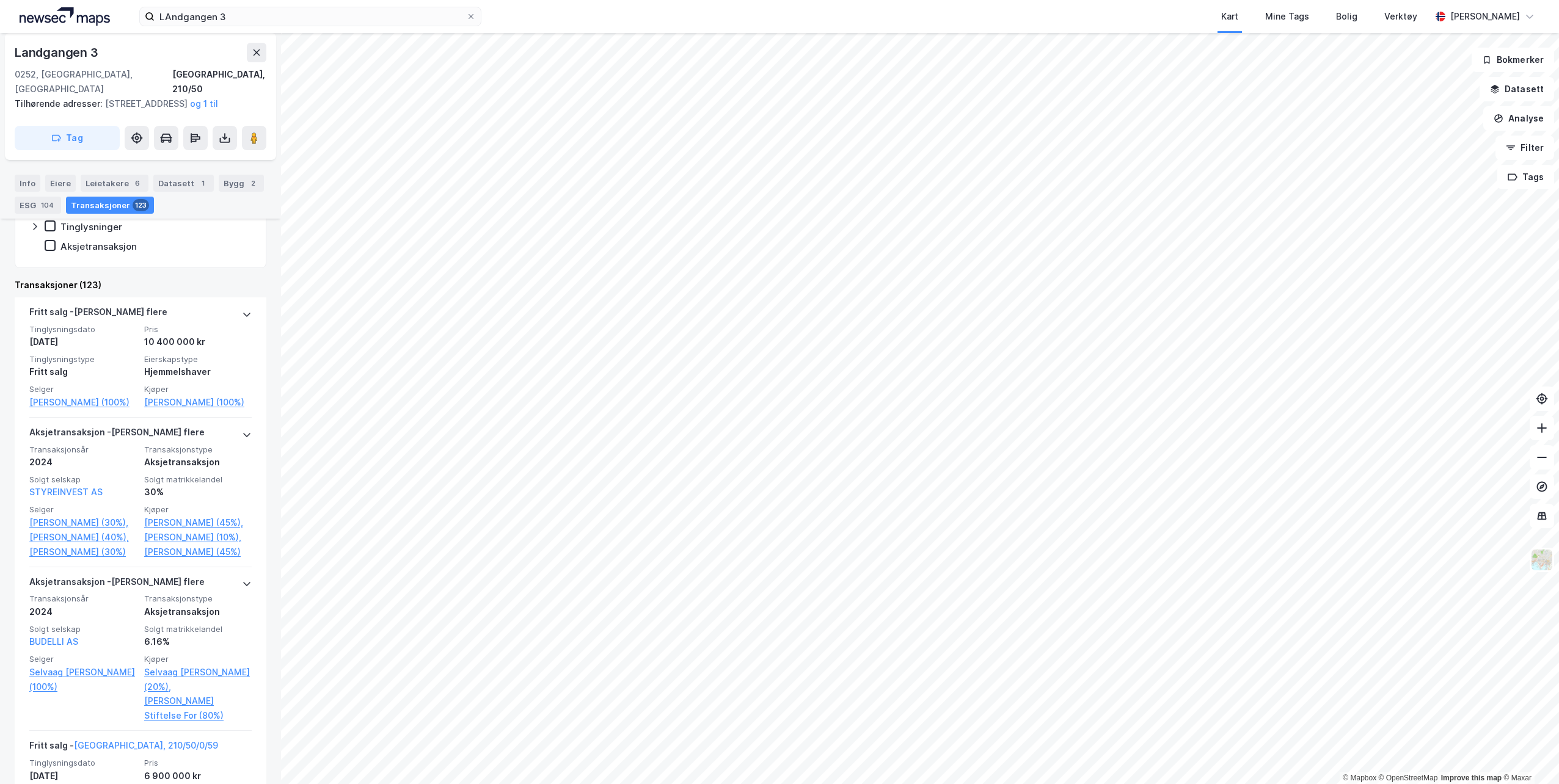
scroll to position [367, 0]
click at [151, 403] on link "[PERSON_NAME] (100%)" at bounding box center [198, 402] width 108 height 15
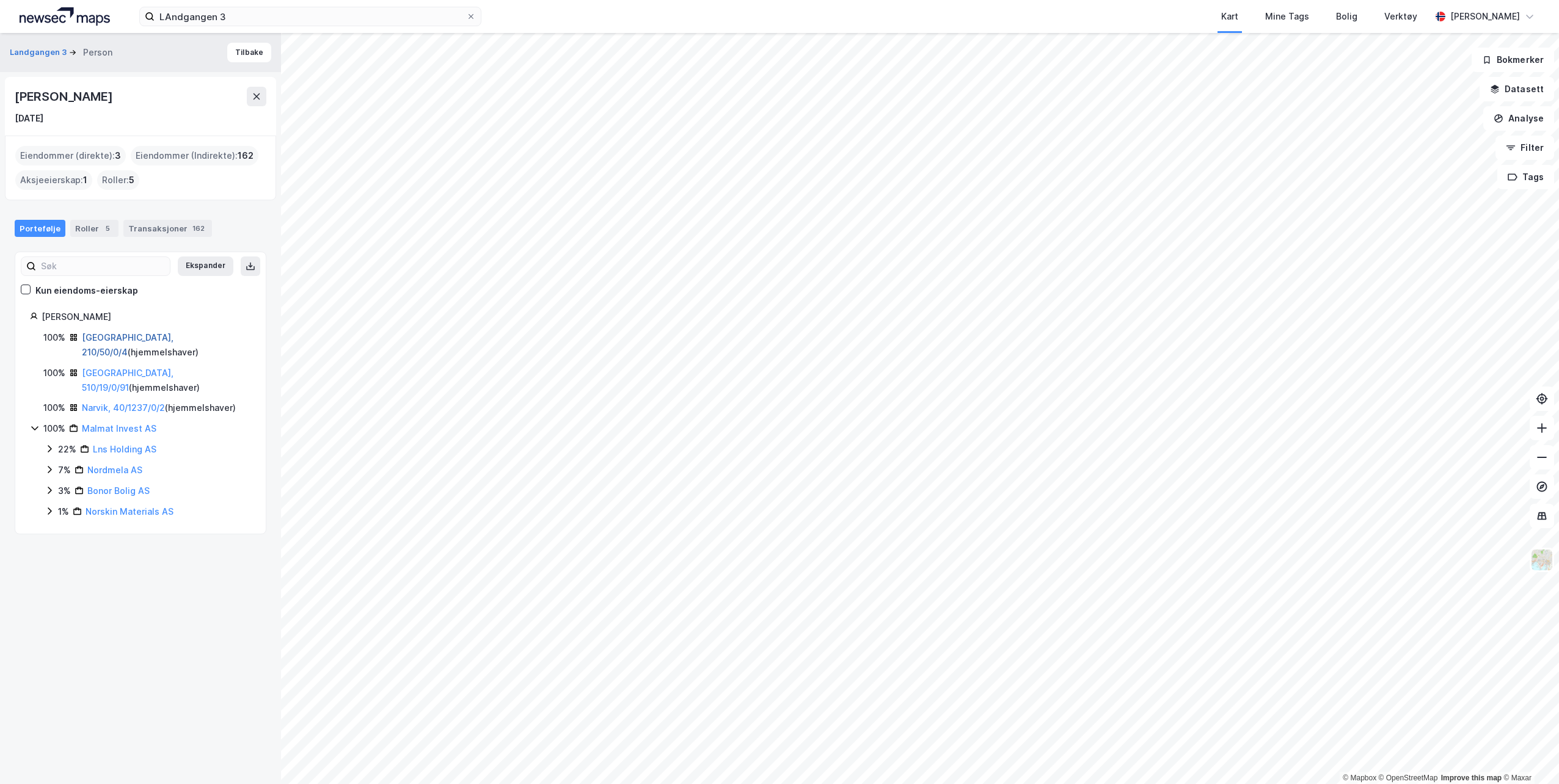
click at [124, 340] on link "[GEOGRAPHIC_DATA], 210/50/0/4" at bounding box center [127, 345] width 92 height 25
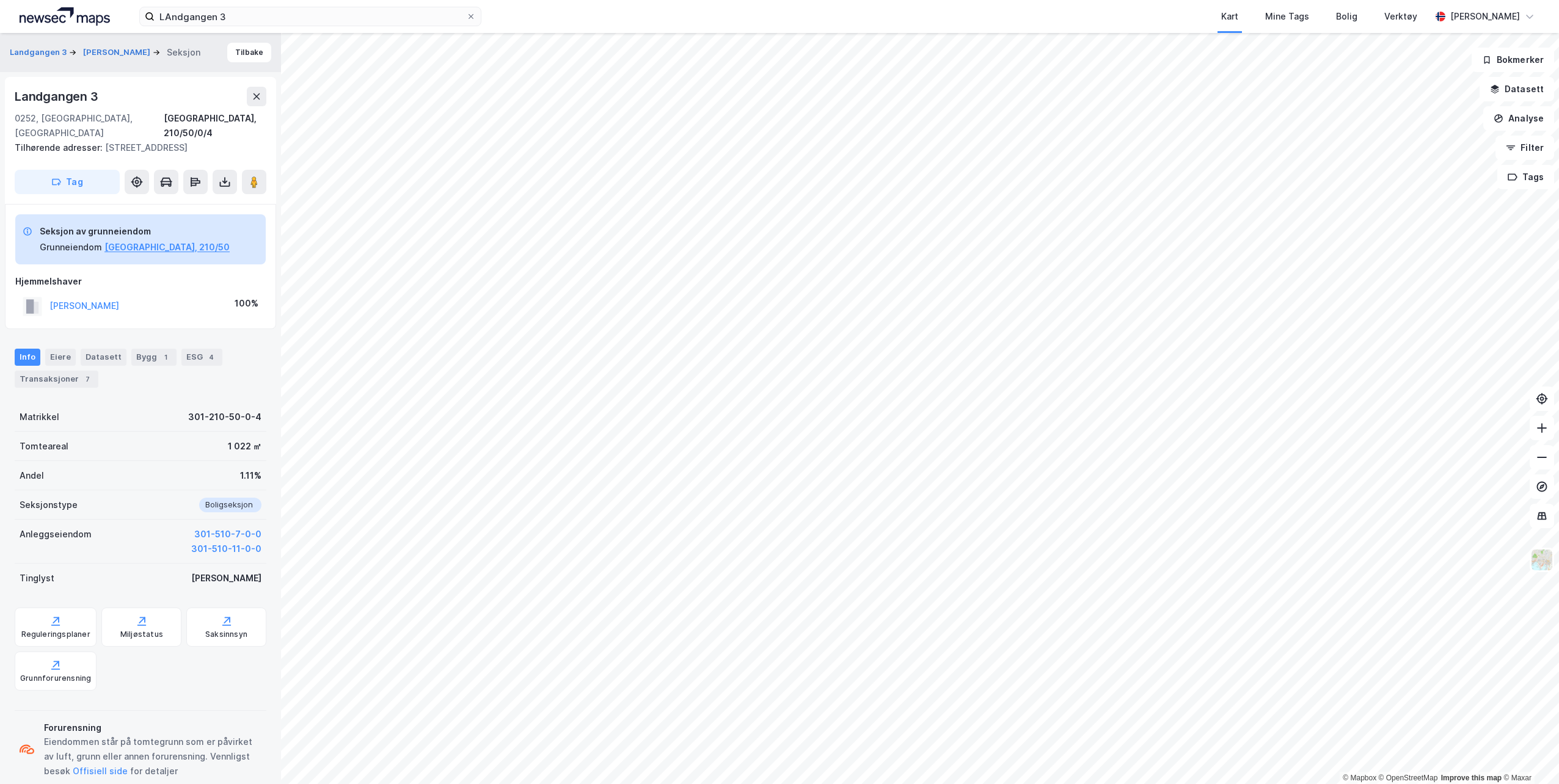
scroll to position [25, 0]
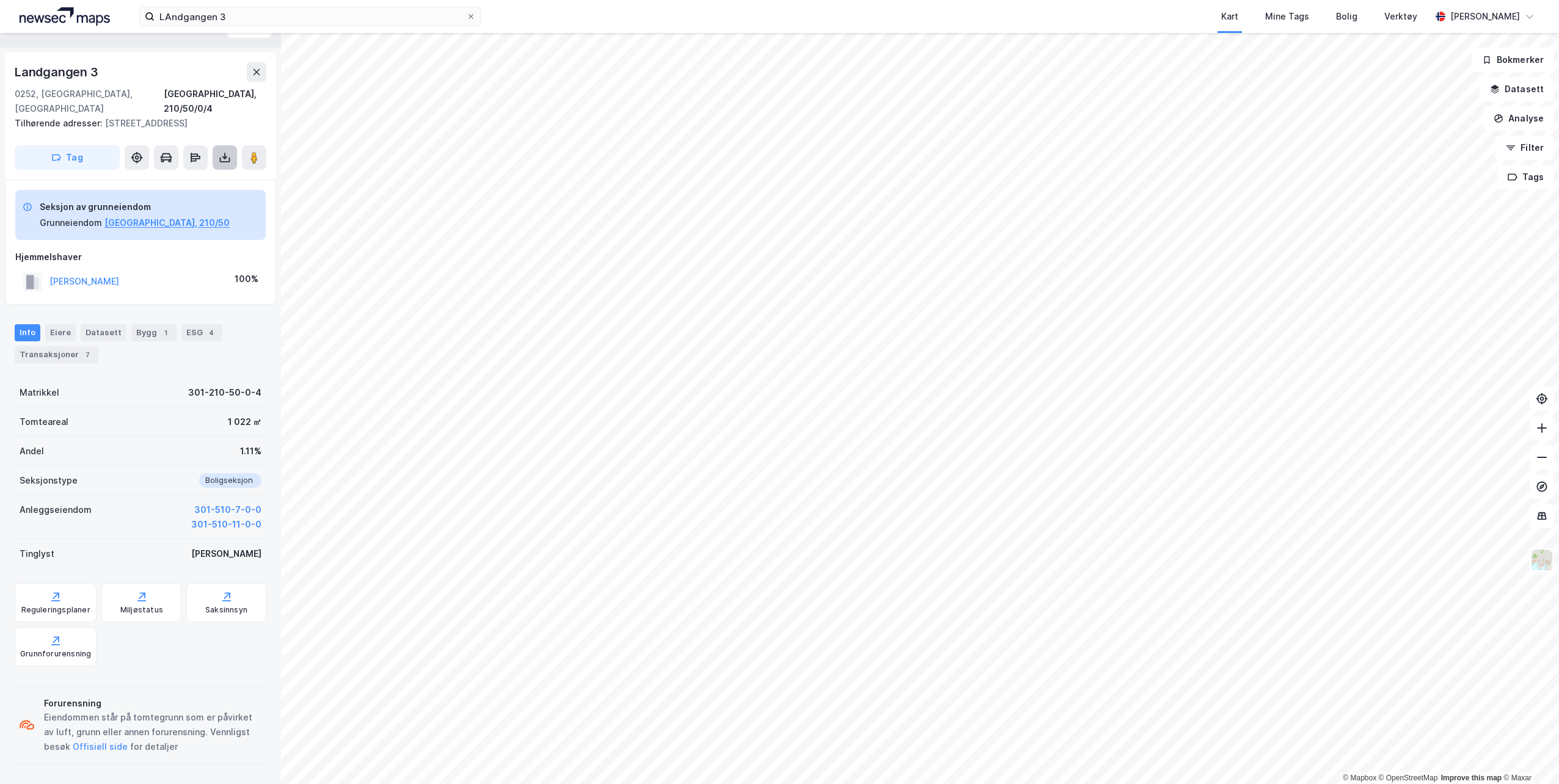
click at [228, 158] on icon at bounding box center [225, 158] width 12 height 12
click at [185, 183] on div "Last ned grunnbok" at bounding box center [164, 182] width 71 height 10
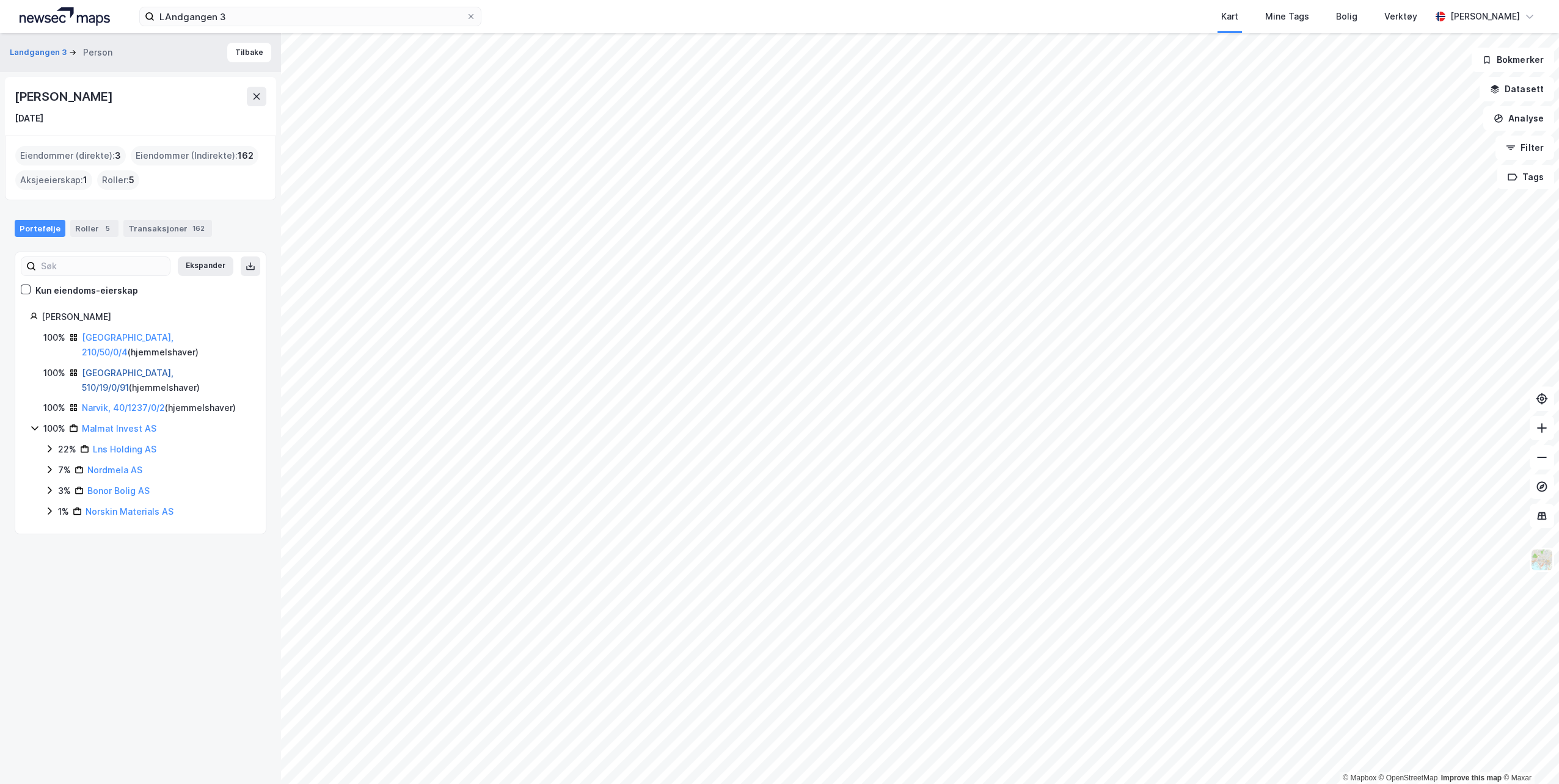
click at [106, 368] on link "Oslo, 510/19/0/91" at bounding box center [127, 380] width 92 height 25
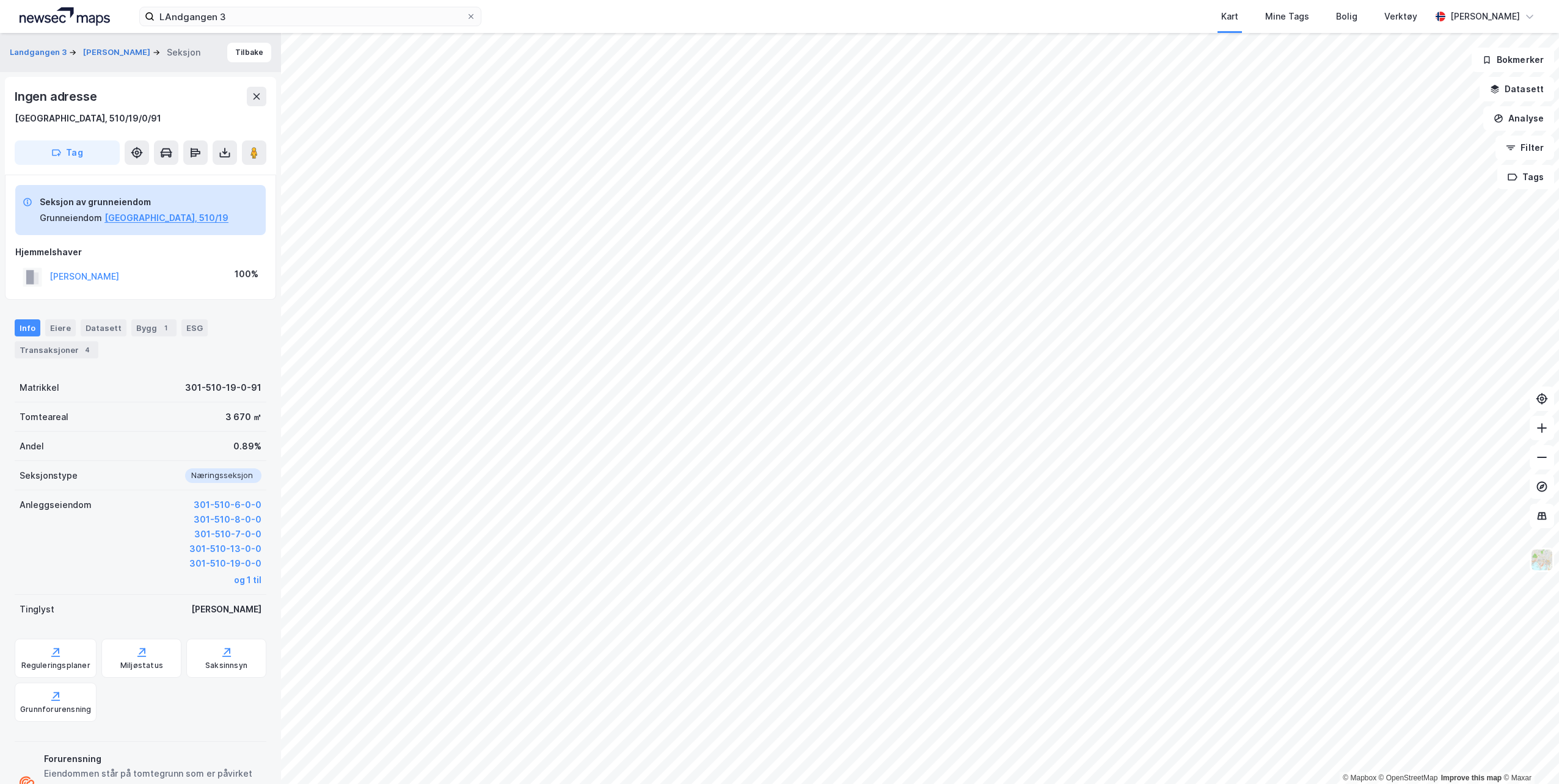
scroll to position [25, 0]
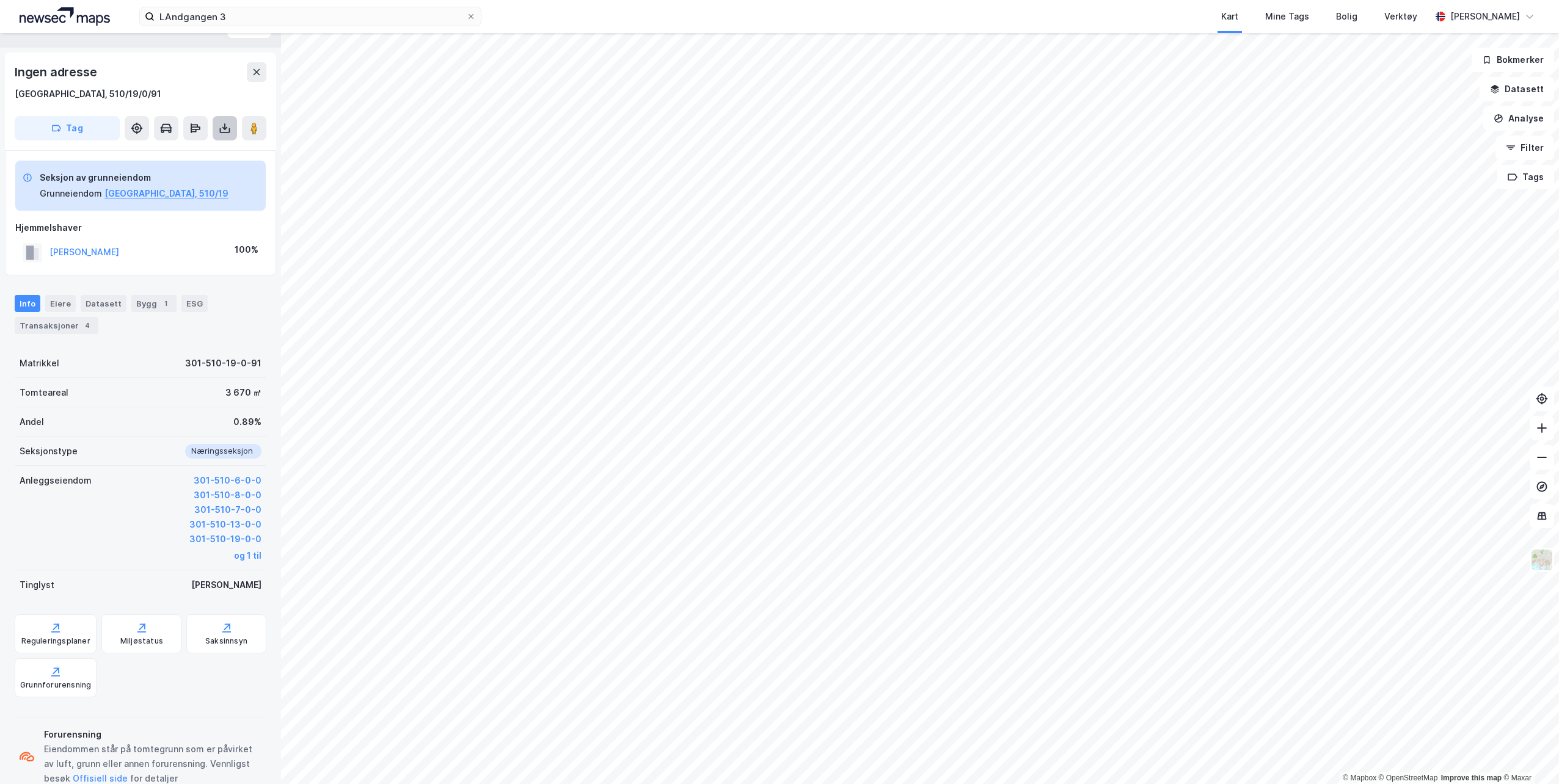
click at [222, 124] on icon at bounding box center [225, 129] width 12 height 12
click at [177, 150] on div "Last ned grunnbok" at bounding box center [164, 153] width 71 height 10
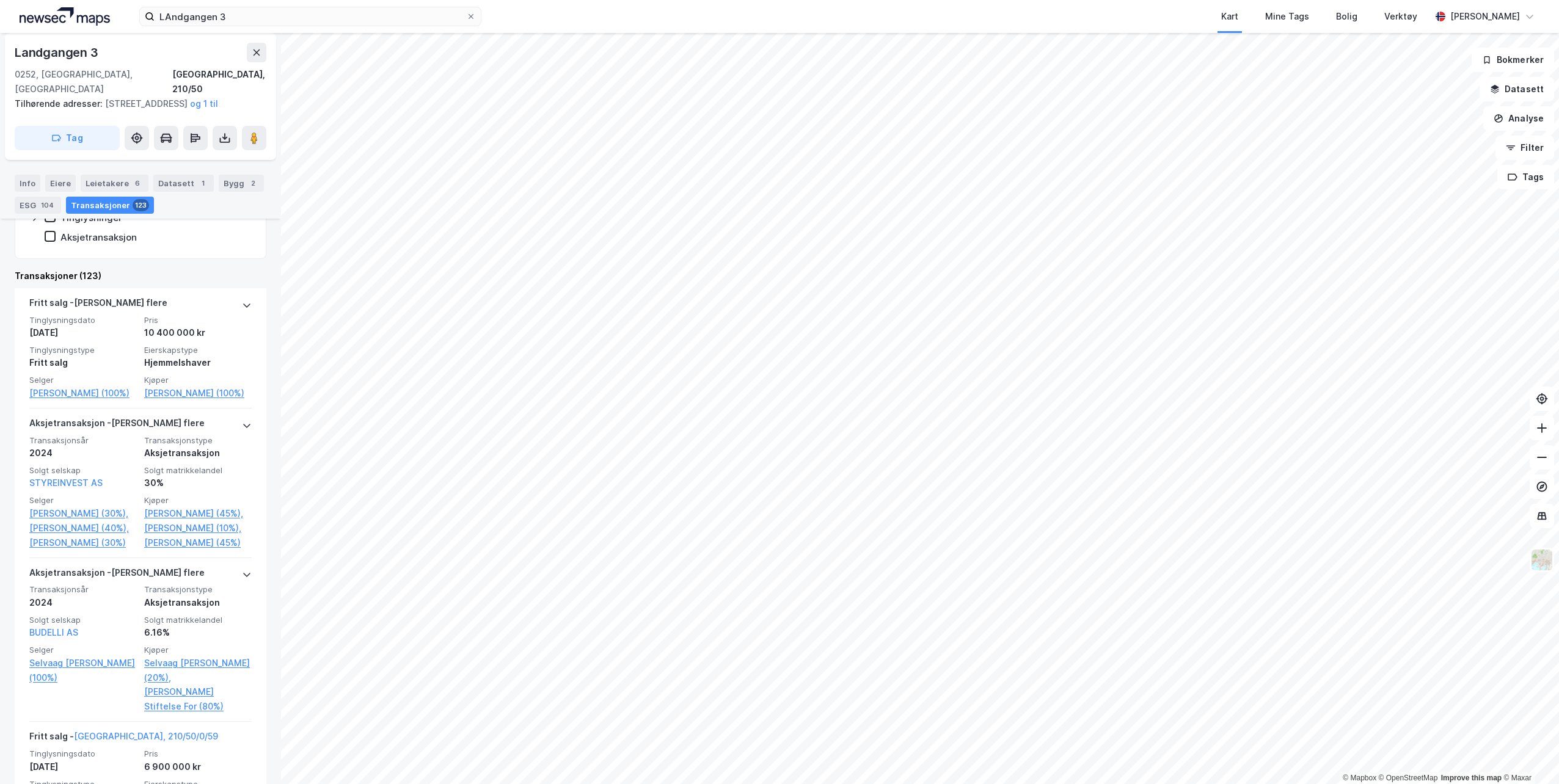
scroll to position [376, 0]
click at [193, 396] on link "[PERSON_NAME] (100%)" at bounding box center [198, 392] width 108 height 15
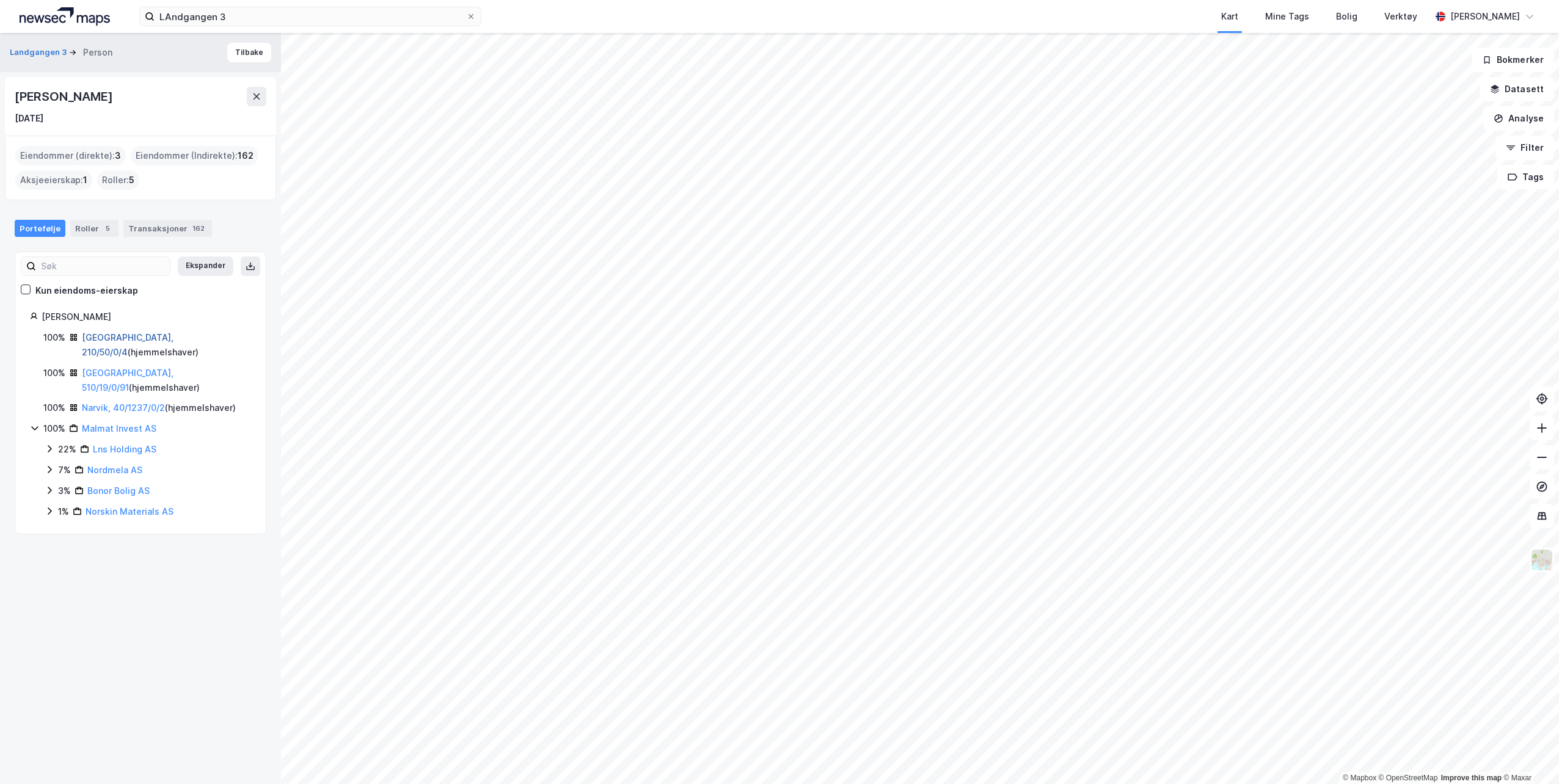
click at [126, 337] on link "[GEOGRAPHIC_DATA], 210/50/0/4" at bounding box center [127, 345] width 92 height 25
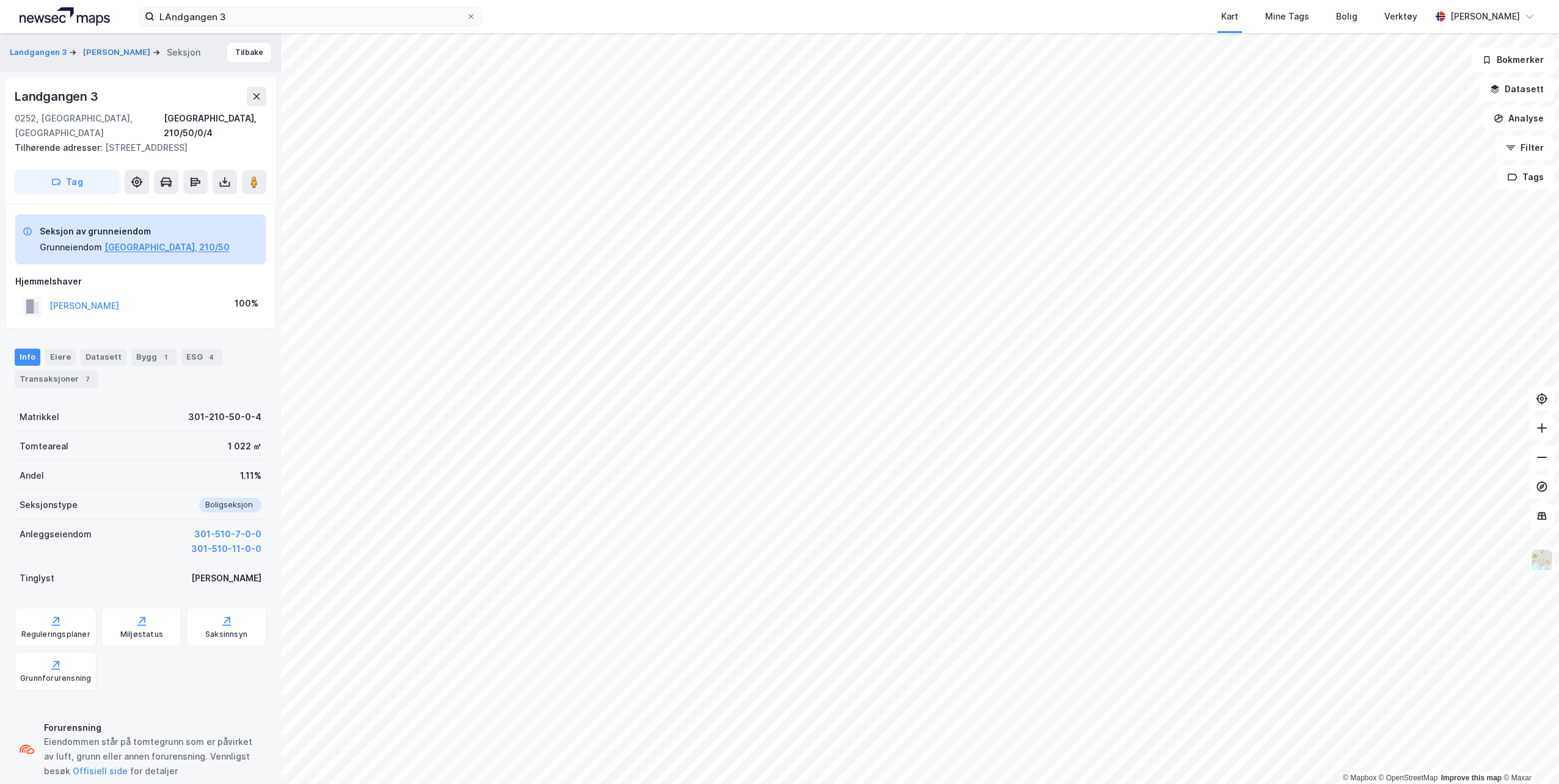
scroll to position [25, 0]
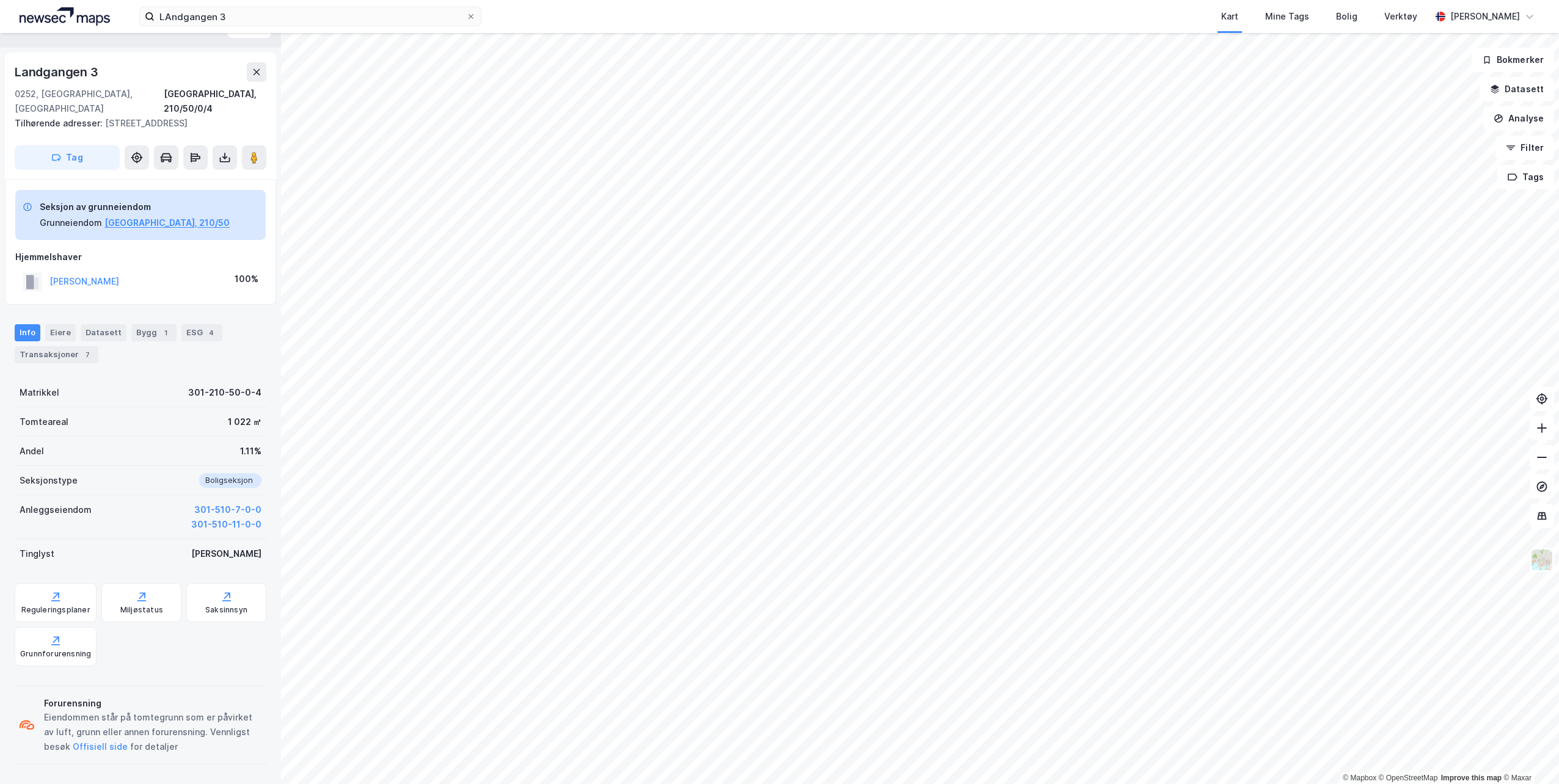
click at [221, 170] on div "Landgangen 3 0252, Oslo, Oslo Oslo, 210/50/0/4 Tilhørende adresser: Landgangen …" at bounding box center [140, 116] width 271 height 127
click at [222, 166] on button at bounding box center [225, 158] width 25 height 25
click at [194, 177] on div "Last ned grunnbok" at bounding box center [164, 182] width 71 height 10
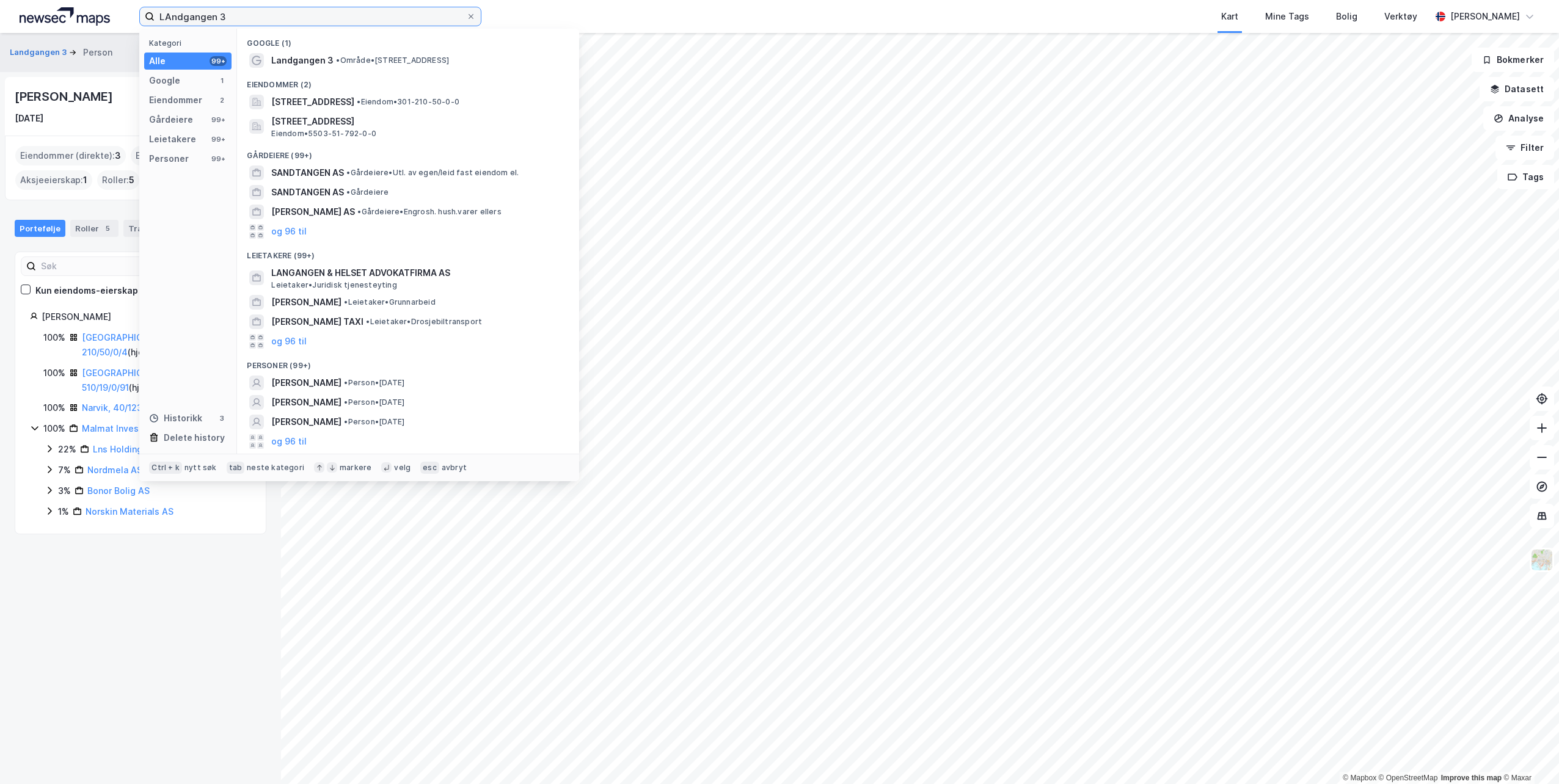
drag, startPoint x: 238, startPoint y: 17, endPoint x: -2, endPoint y: 33, distance: 240.5
click at [0, 33] on html "LAndgangen 3 Kategori Alle 99+ Google 1 Eiendommer 2 Gårdeiere 99+ Leietakere 9…" at bounding box center [779, 392] width 1559 height 784
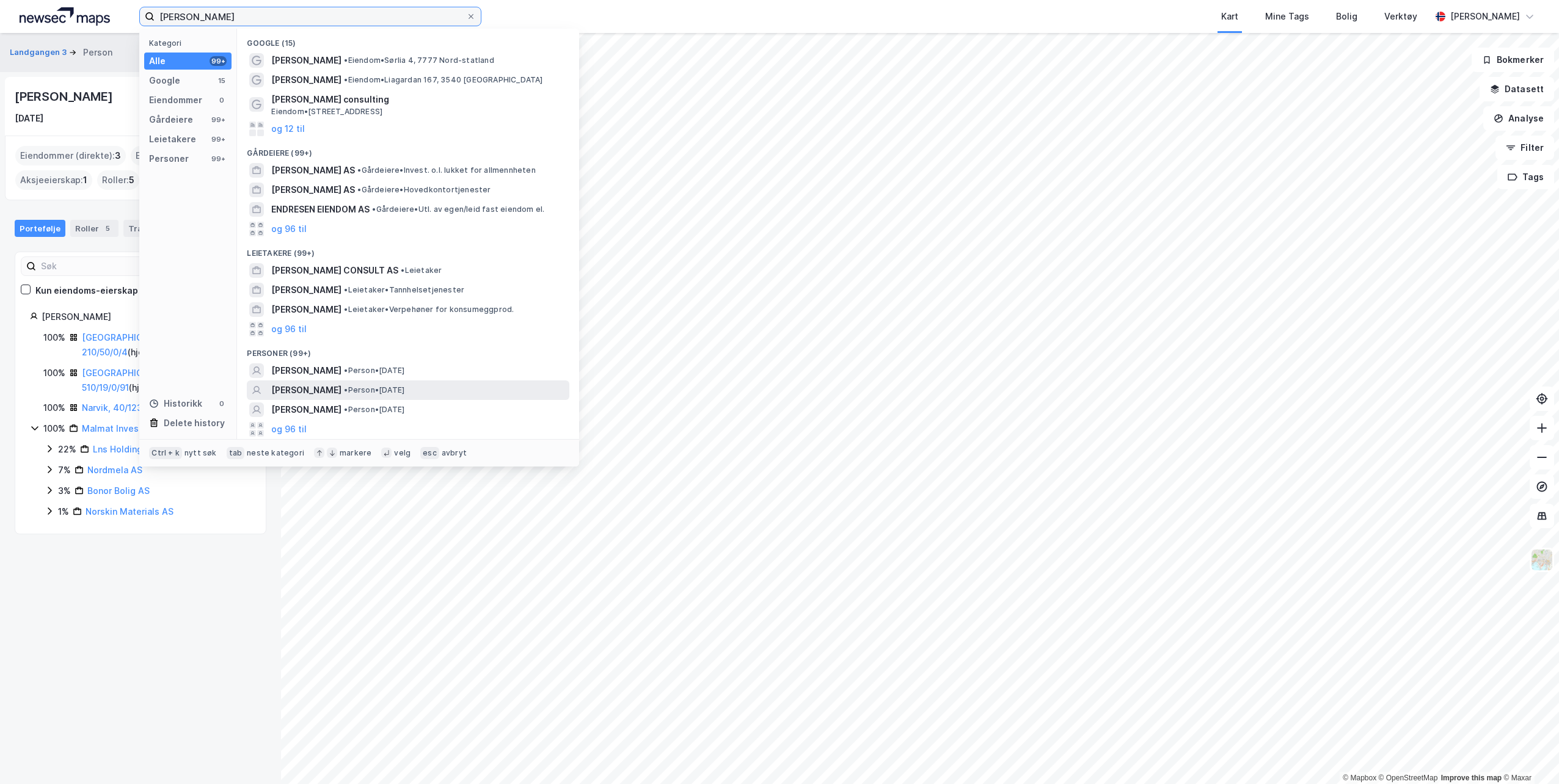
type input "svein olav endresen"
click at [329, 388] on span "SVEIN OLAV ENDRESEN" at bounding box center [307, 390] width 70 height 15
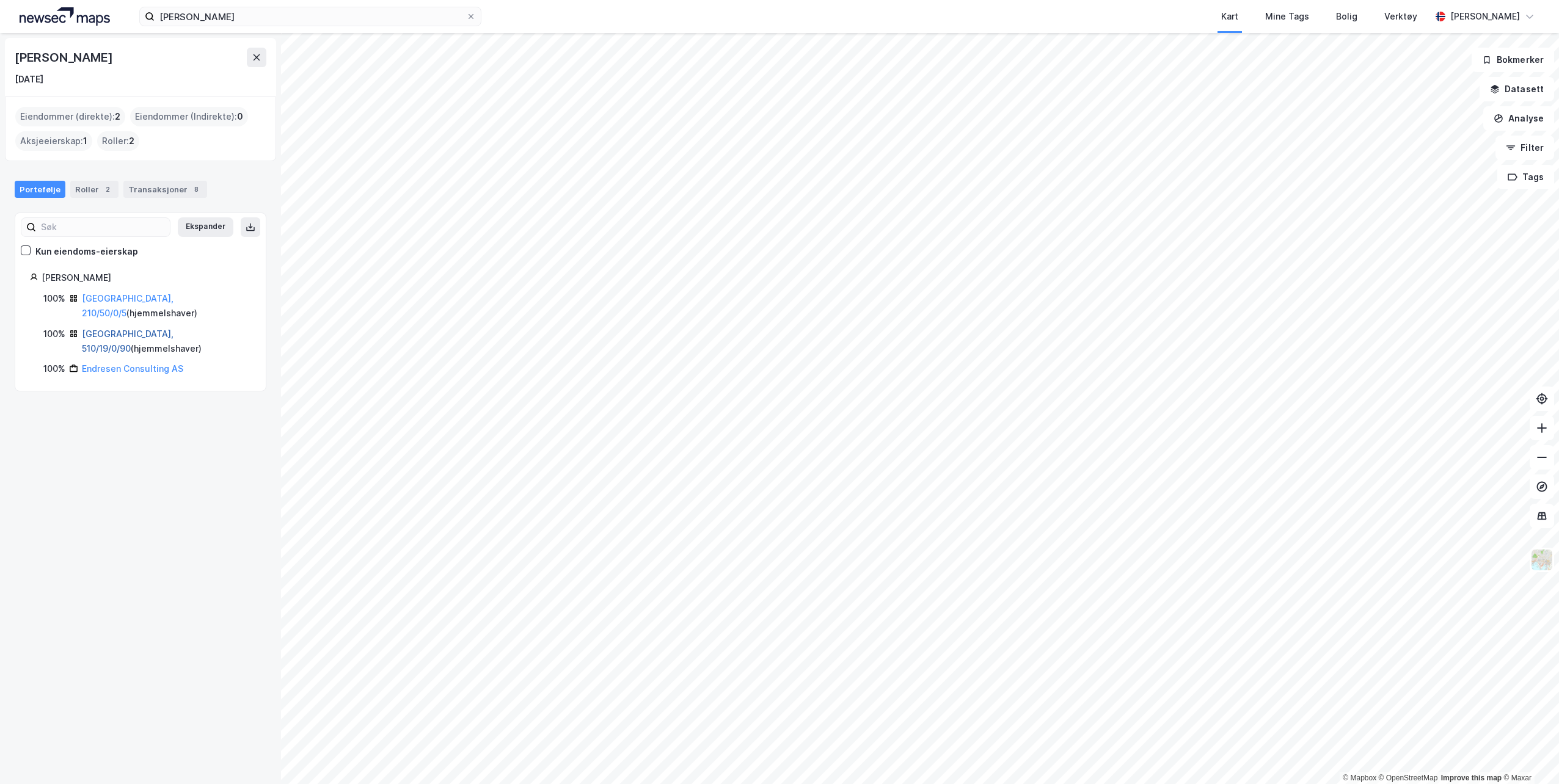
click at [126, 329] on link "[GEOGRAPHIC_DATA], 510/19/0/90" at bounding box center [127, 341] width 92 height 25
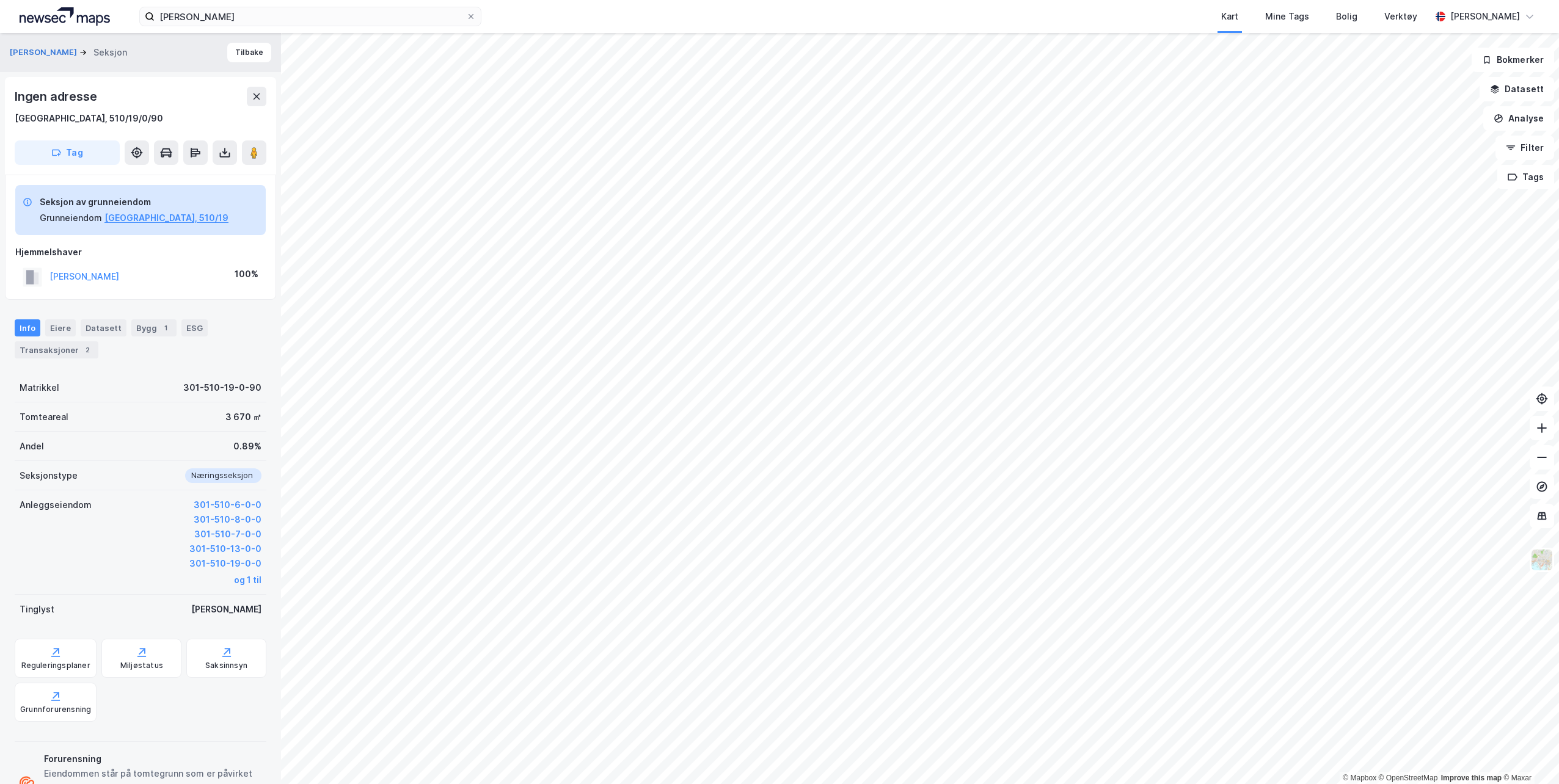
scroll to position [25, 0]
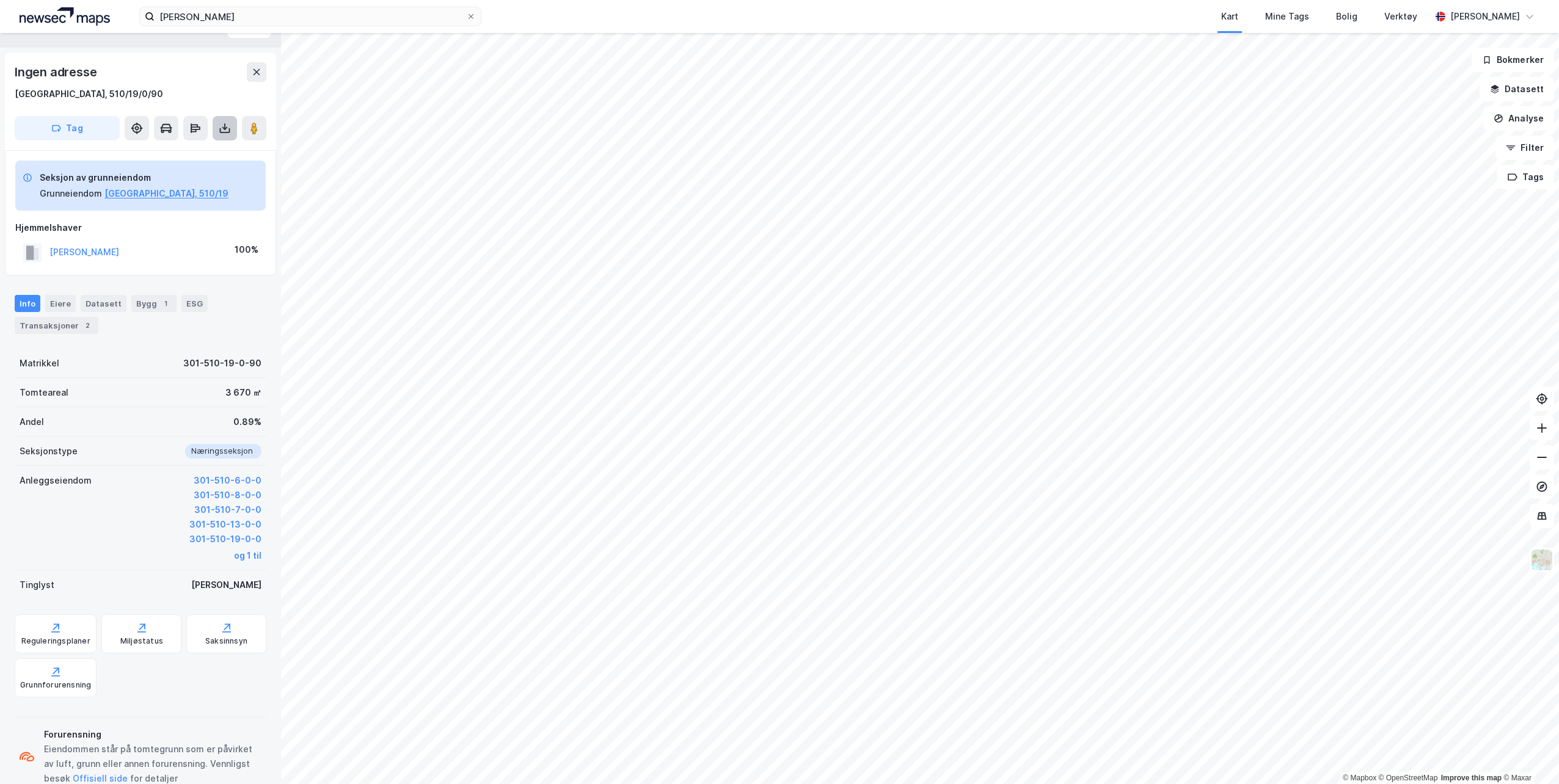
click at [226, 131] on icon at bounding box center [225, 129] width 12 height 12
click at [186, 152] on div "Last ned grunnbok" at bounding box center [164, 153] width 71 height 10
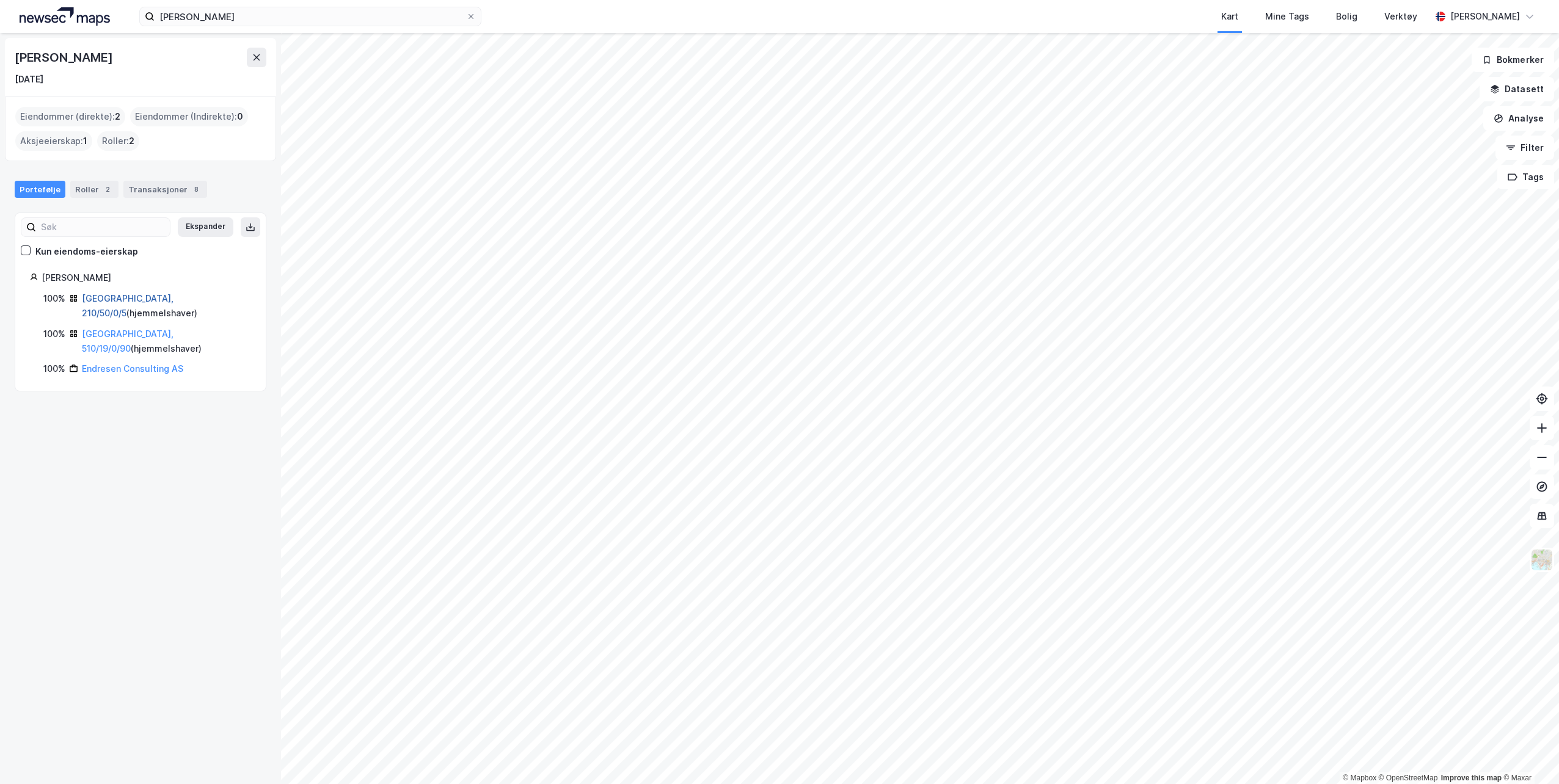
click at [112, 295] on link "[GEOGRAPHIC_DATA], 210/50/0/5" at bounding box center [127, 305] width 92 height 25
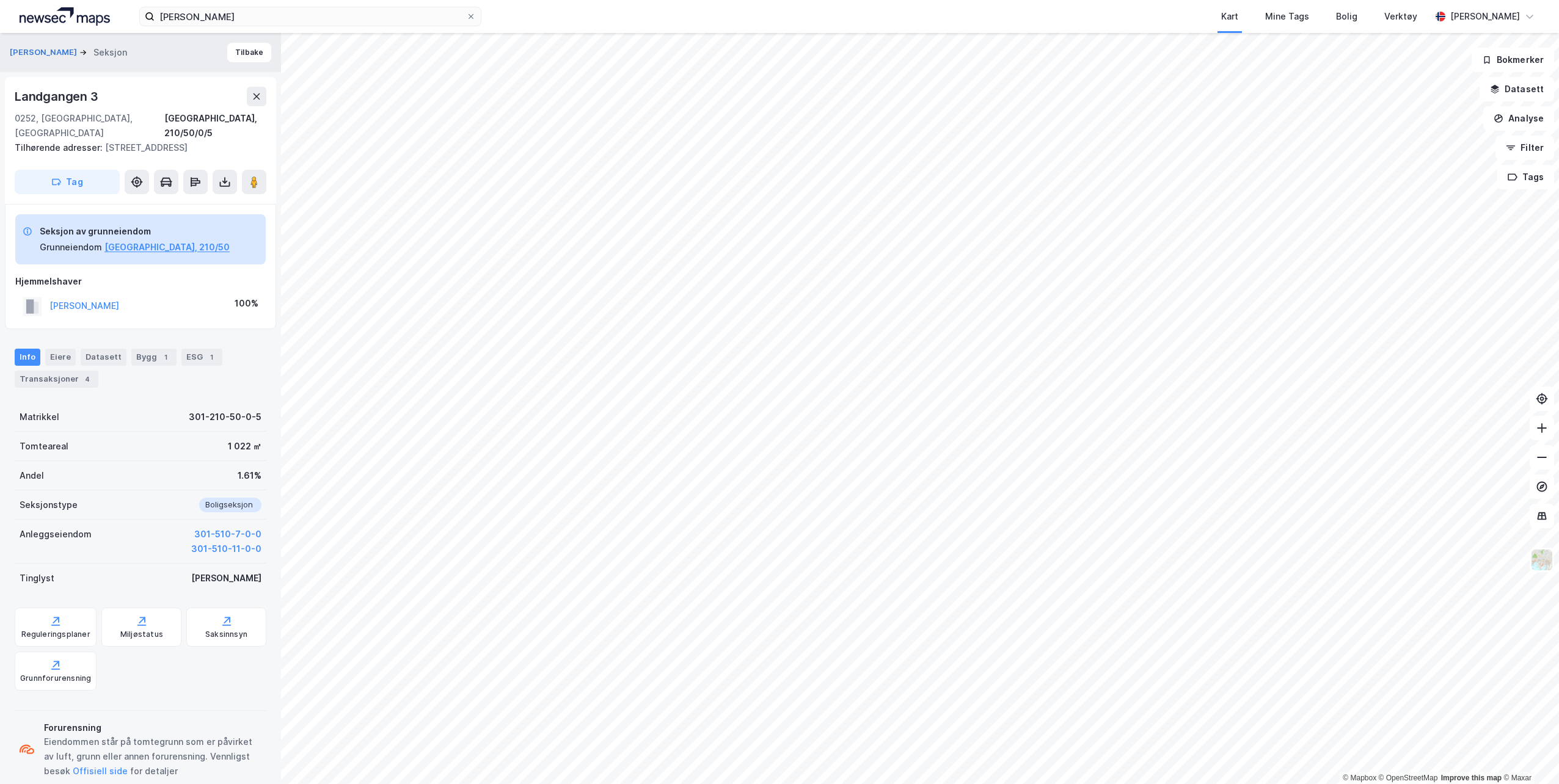
scroll to position [25, 0]
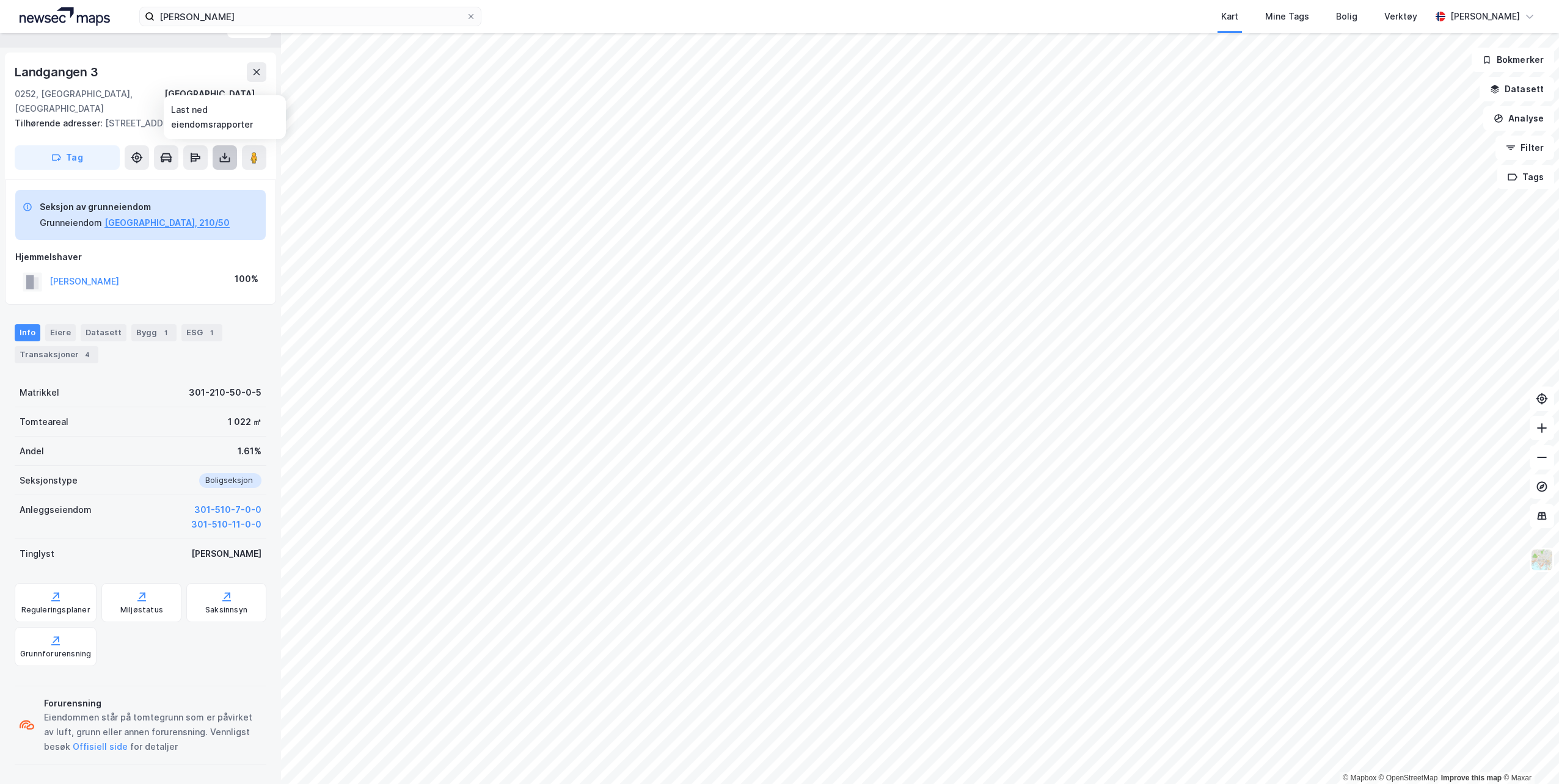
click at [220, 154] on icon at bounding box center [225, 158] width 12 height 12
click at [212, 177] on div "Last ned grunnbok" at bounding box center [172, 182] width 130 height 20
